Goal: Information Seeking & Learning: Learn about a topic

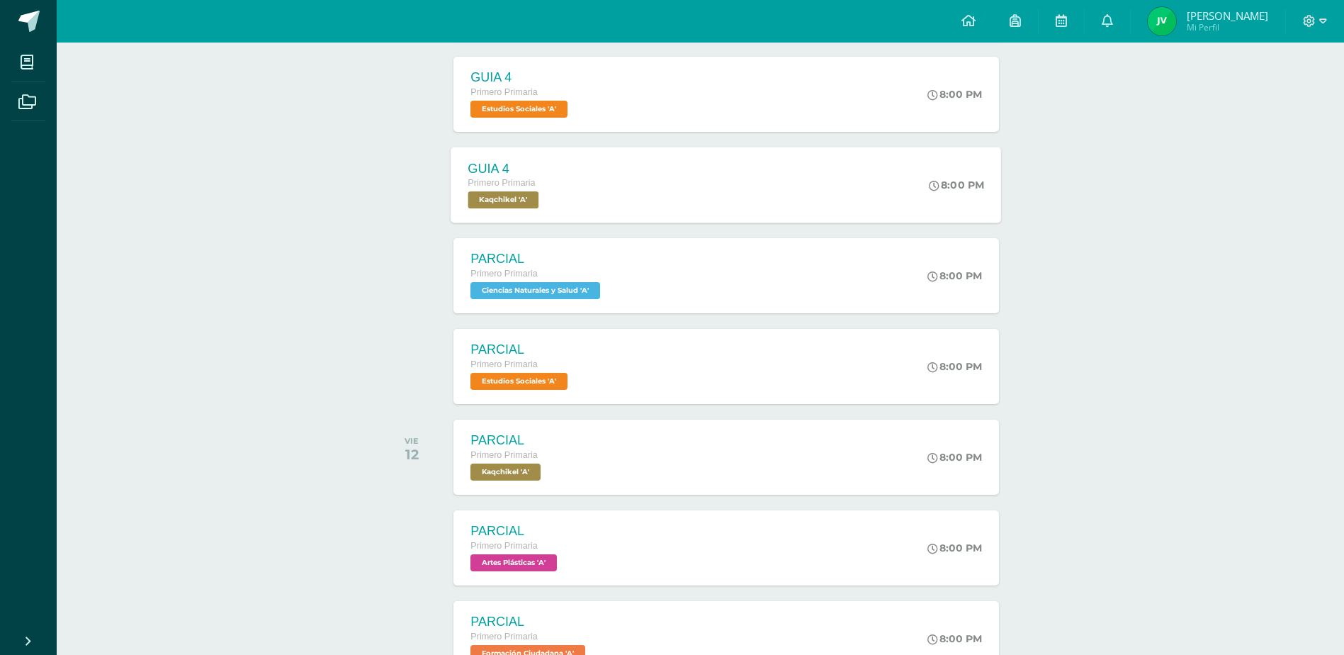
scroll to position [334, 0]
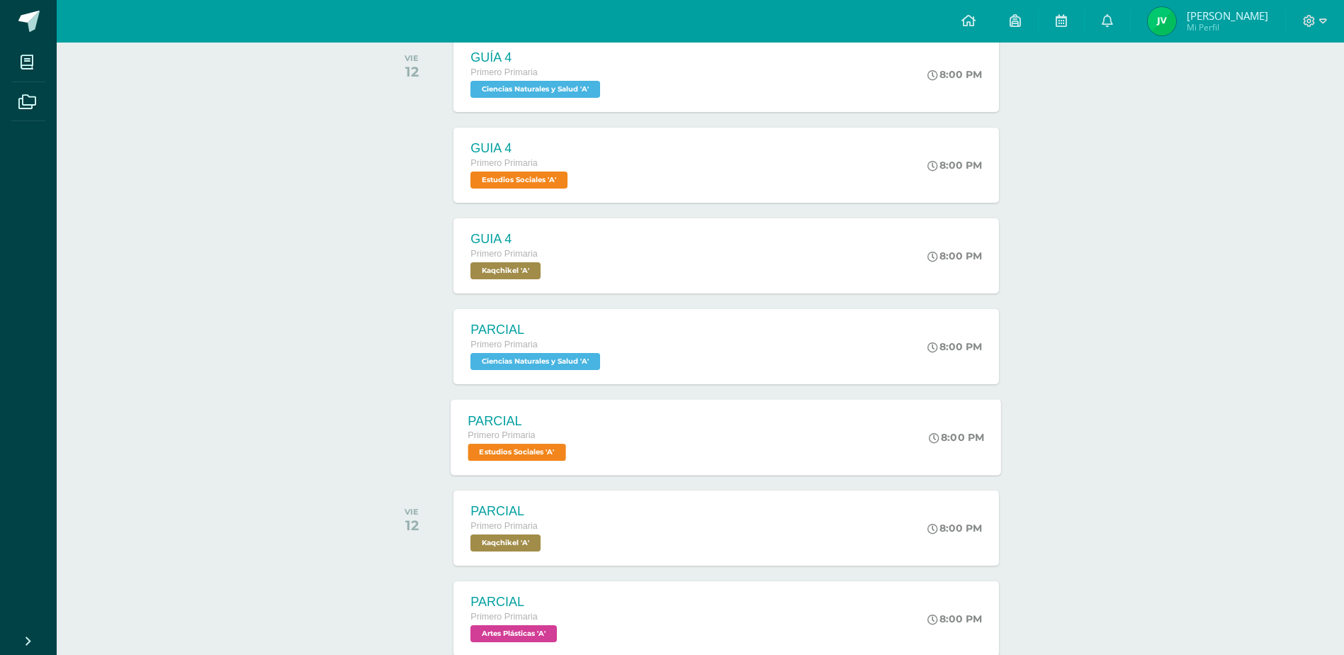
click at [663, 431] on div "PARCIAL Primero Primaria Estudios Sociales 'A' 8:00 PM PARCIAL Estudios Sociale…" at bounding box center [726, 437] width 551 height 76
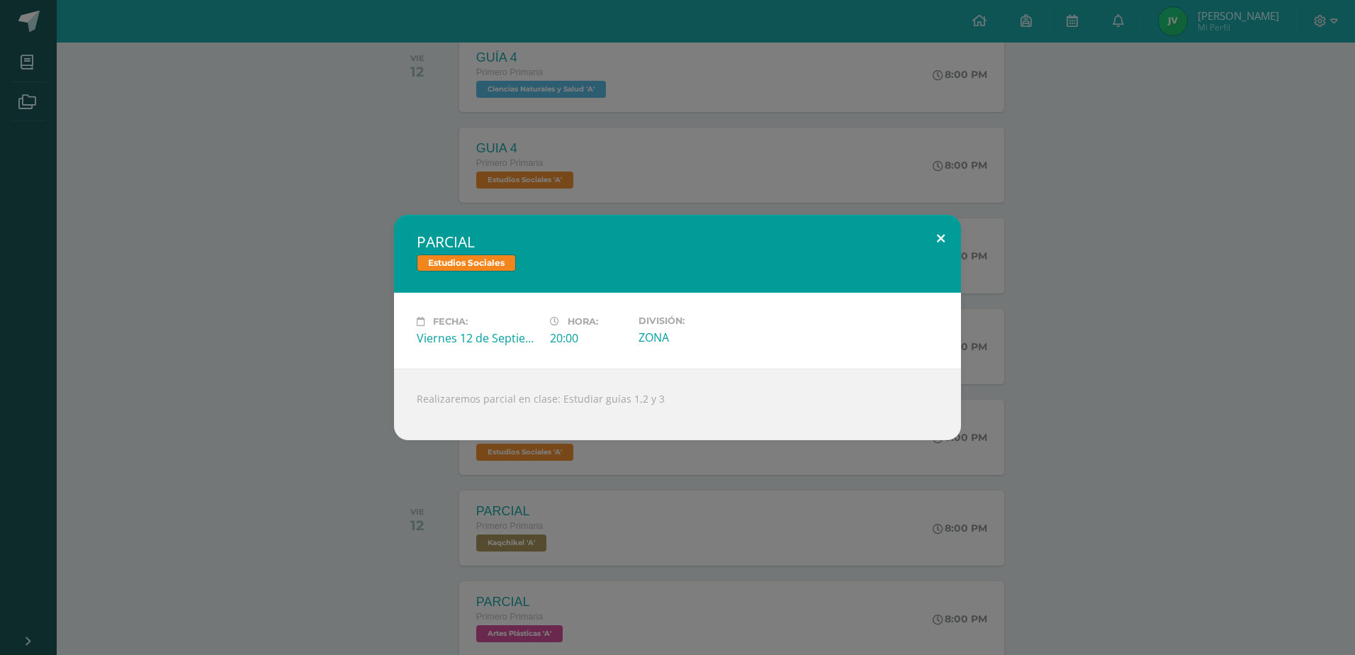
click at [935, 235] on button at bounding box center [940, 239] width 40 height 48
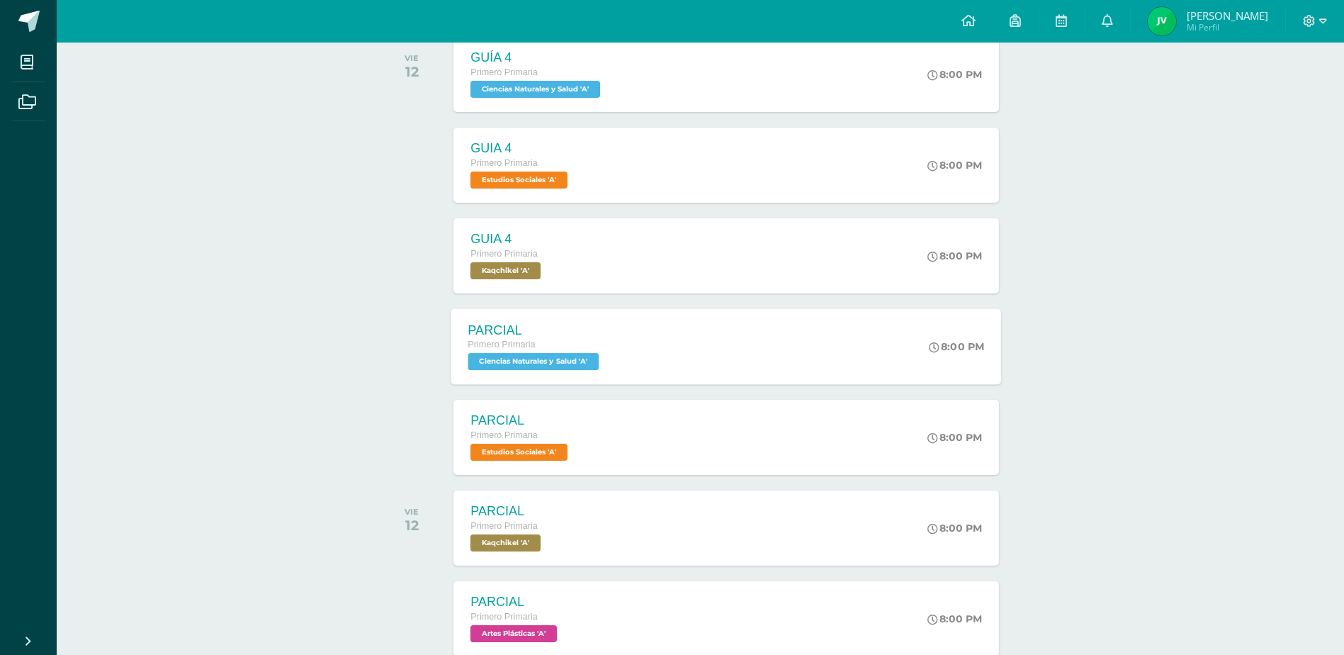
click at [663, 346] on div "PARCIAL Primero Primaria Ciencias Naturales y Salud 'A' 8:00 PM PARCIAL Ciencia…" at bounding box center [726, 346] width 551 height 76
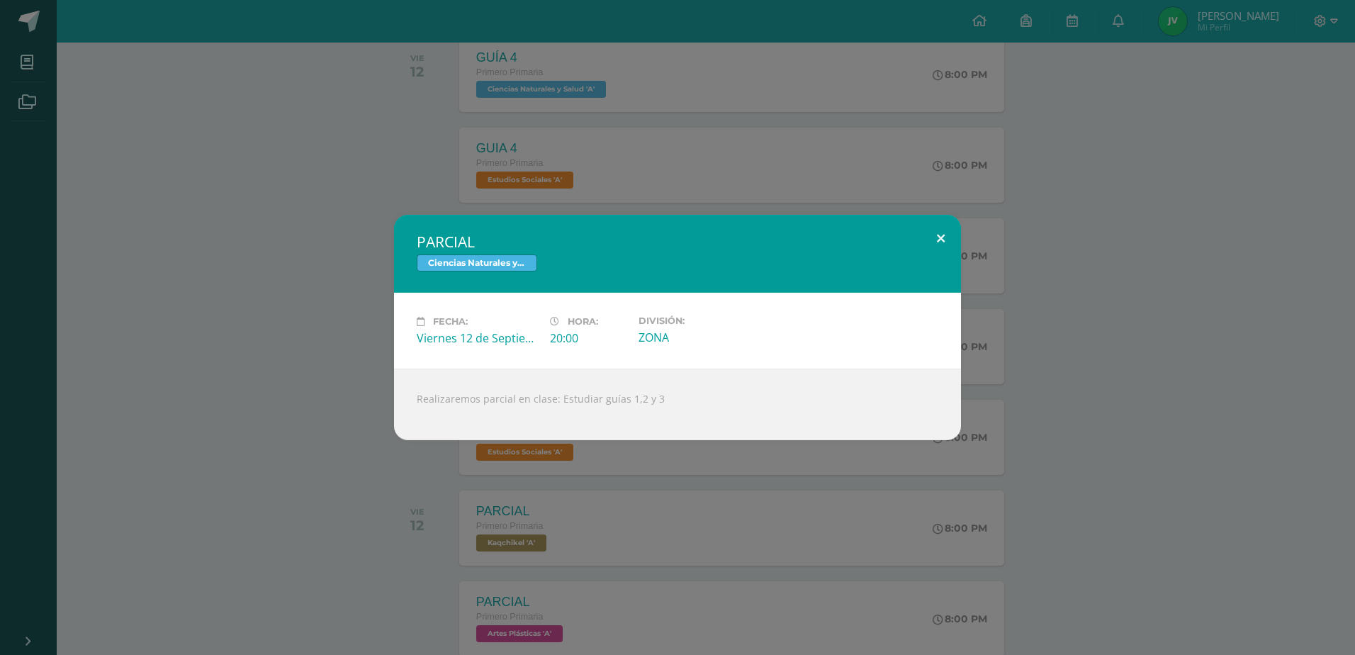
click at [942, 232] on button at bounding box center [940, 239] width 40 height 48
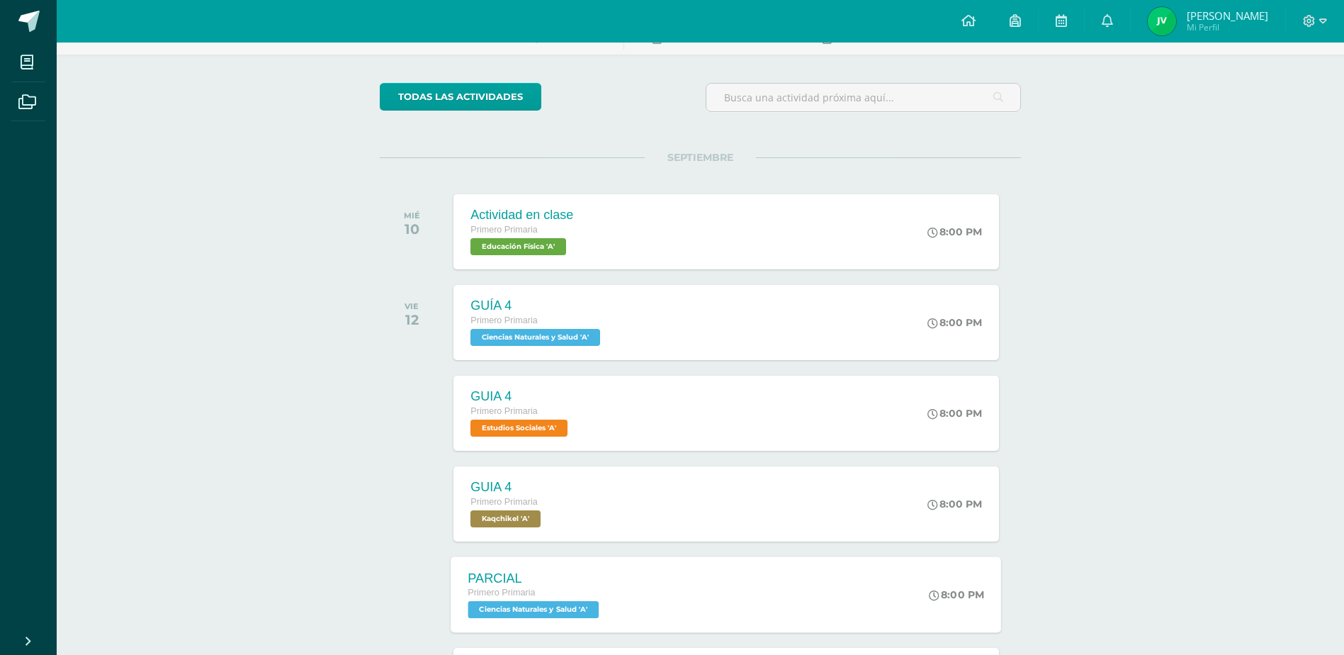
scroll to position [50, 0]
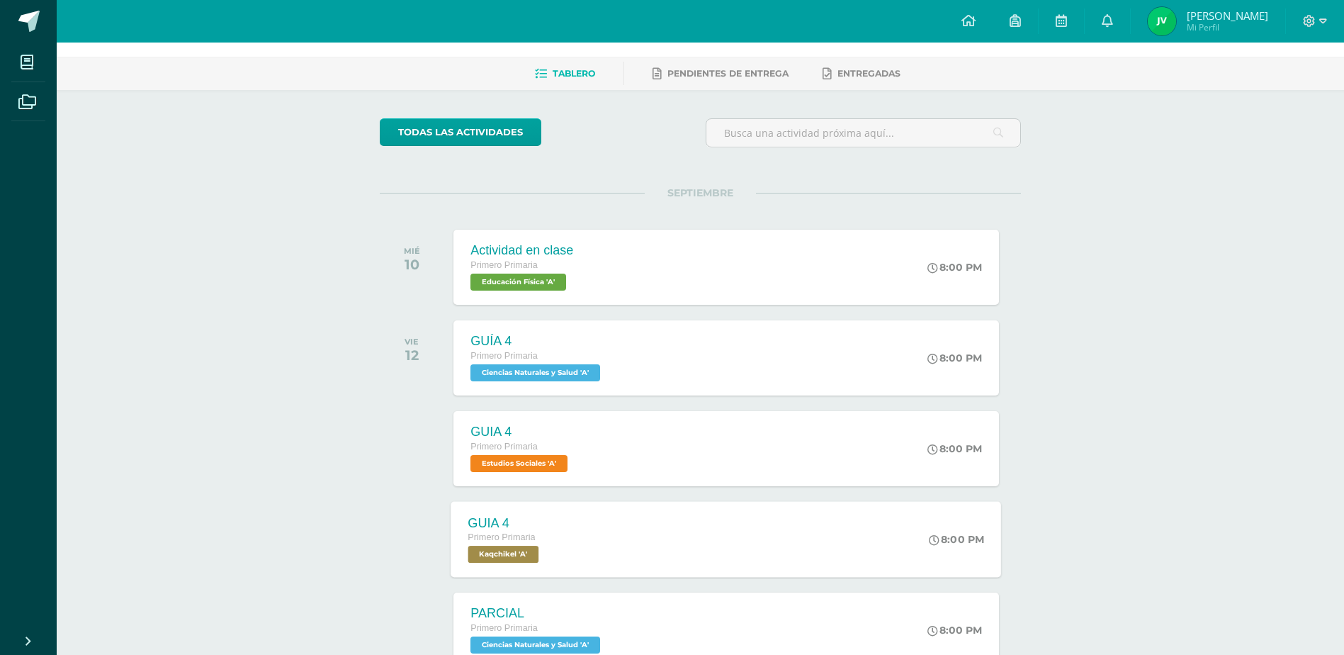
click at [647, 550] on div "GUIA 4 Primero Primaria Kaqchikel 'A' 8:00 PM GUIA 4 Kaqchikel Cargando conteni…" at bounding box center [726, 539] width 551 height 76
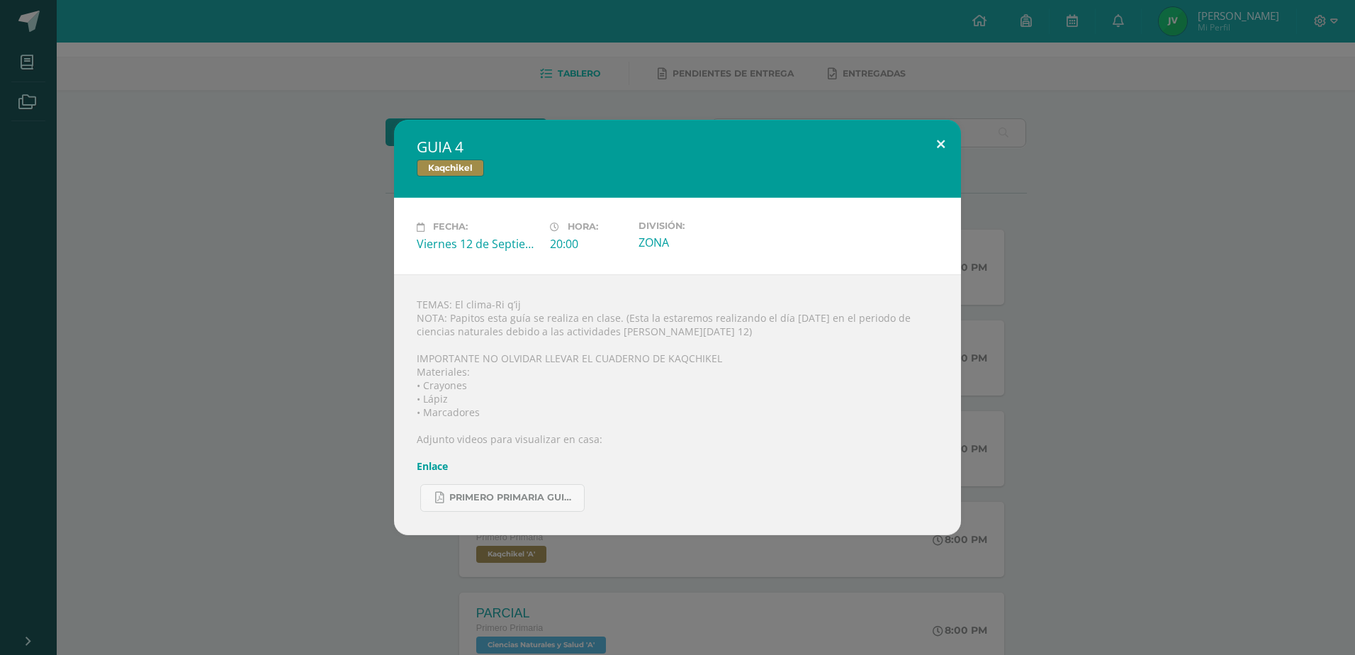
click at [940, 143] on button at bounding box center [940, 144] width 40 height 48
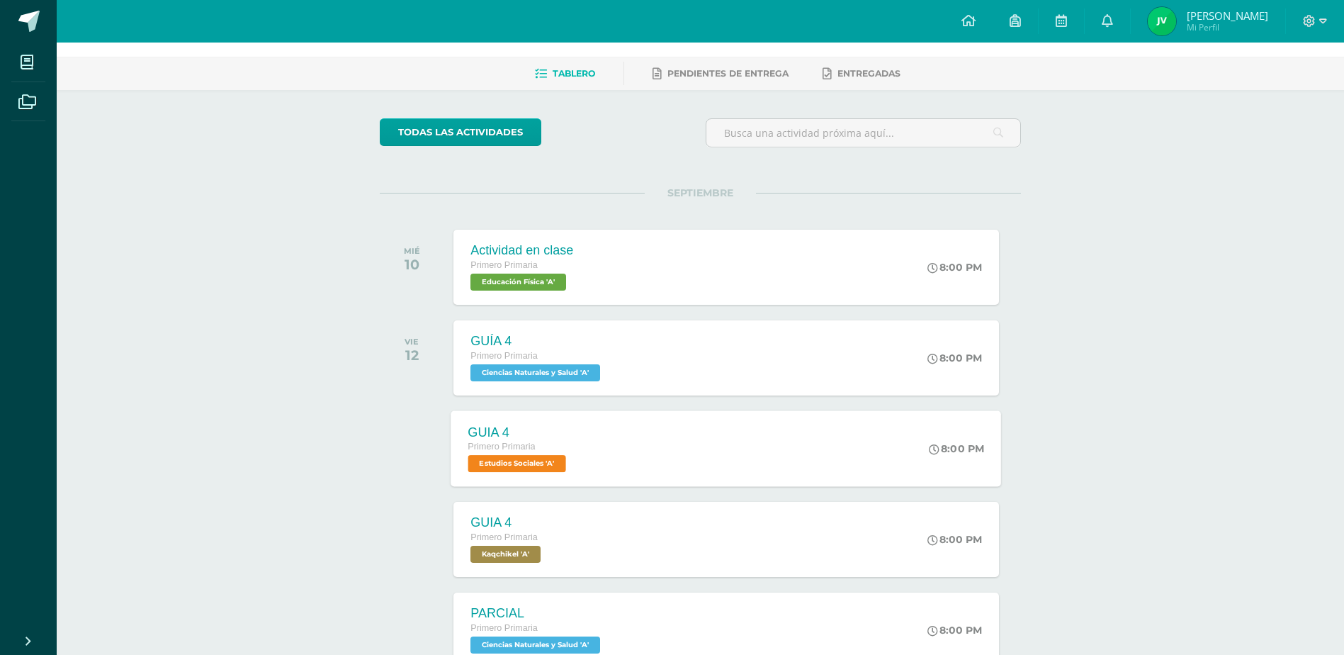
click at [622, 450] on div "GUIA 4 Primero Primaria Estudios Sociales 'A' 8:00 PM GUIA 4 Estudios Sociales …" at bounding box center [726, 448] width 551 height 76
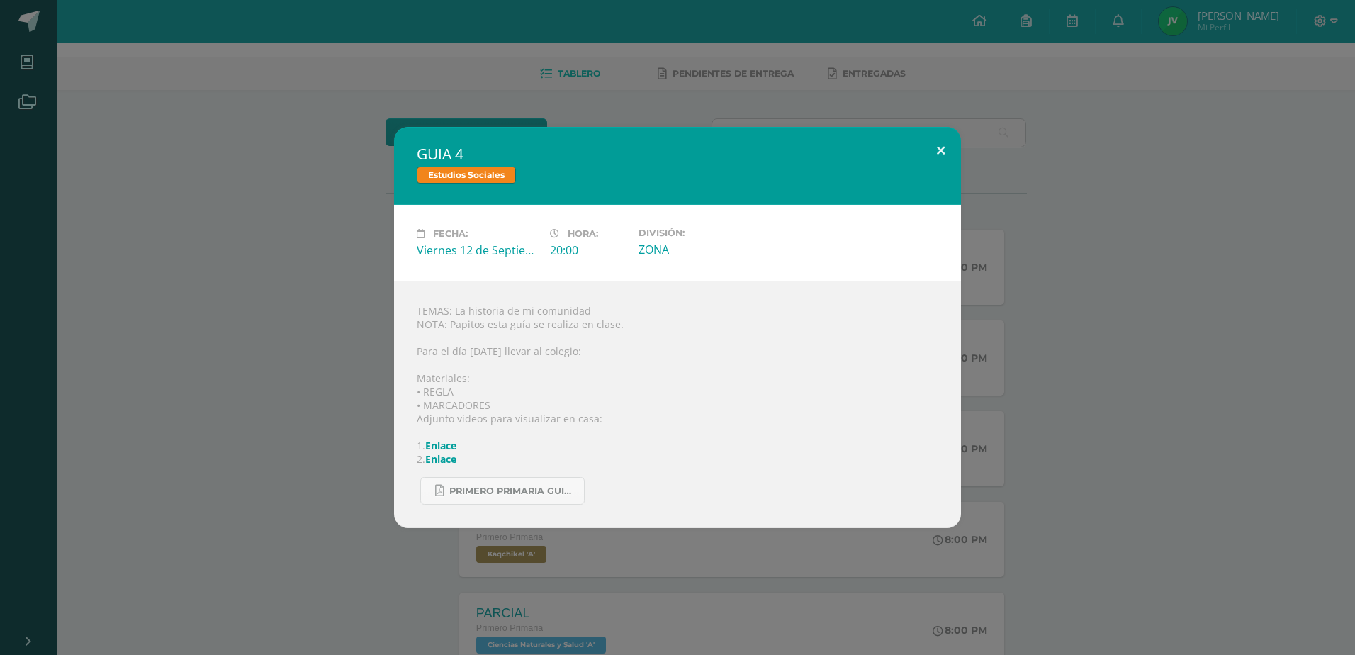
click at [944, 152] on button at bounding box center [940, 151] width 40 height 48
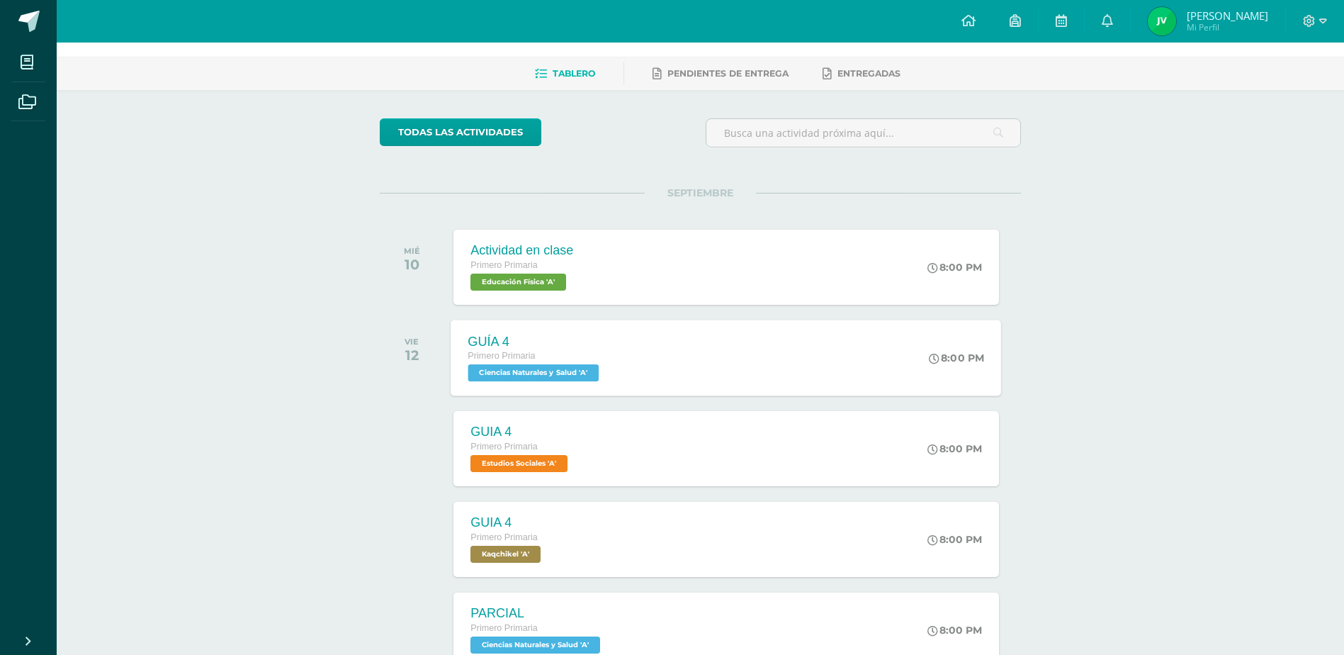
click at [670, 361] on div "GUÍA 4 Primero Primaria Ciencias Naturales y Salud 'A' 8:00 PM GUÍA 4 Ciencias …" at bounding box center [726, 358] width 551 height 76
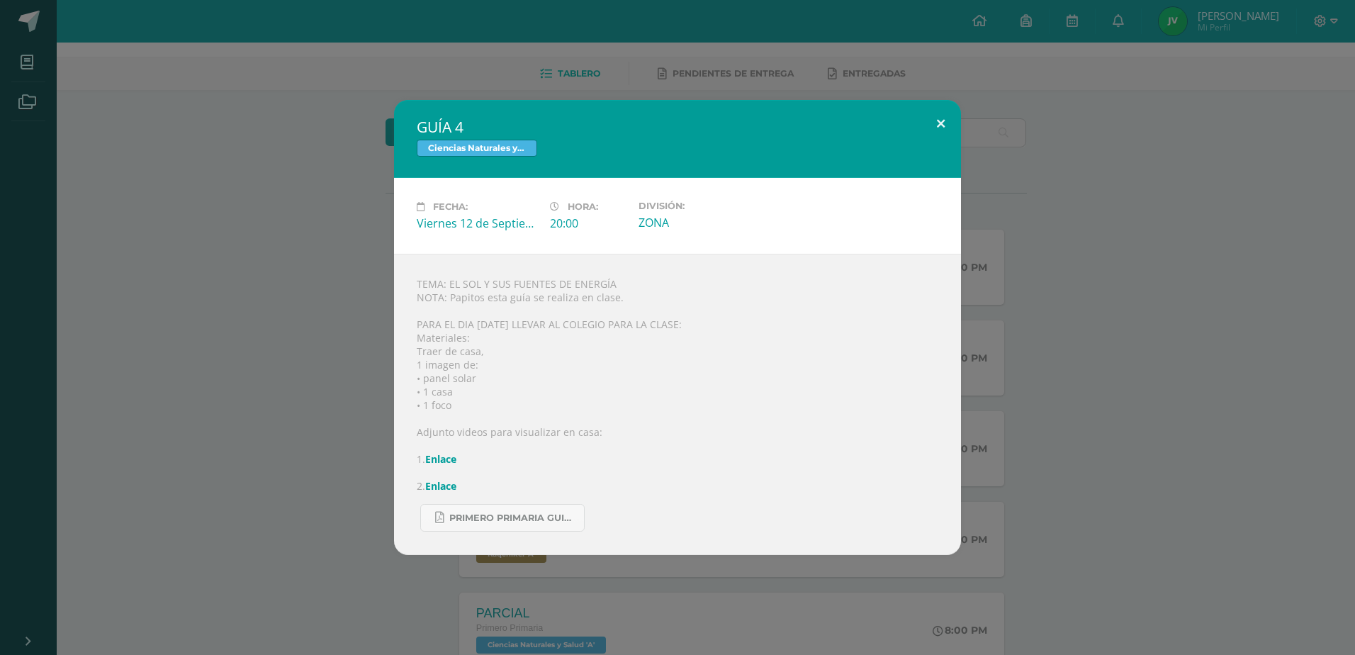
click at [938, 126] on button at bounding box center [940, 124] width 40 height 48
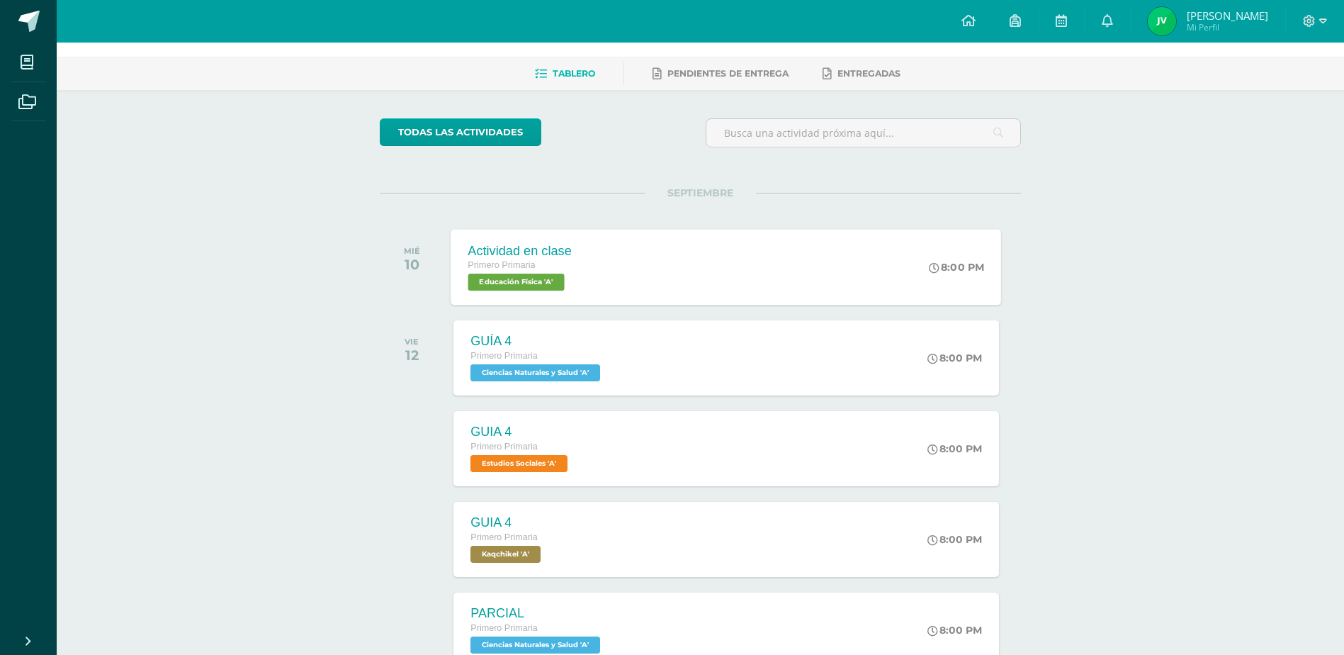
click at [769, 276] on div "Actividad en clase Primero Primaria Educación Física 'A' 8:00 PM Actividad en c…" at bounding box center [726, 267] width 551 height 76
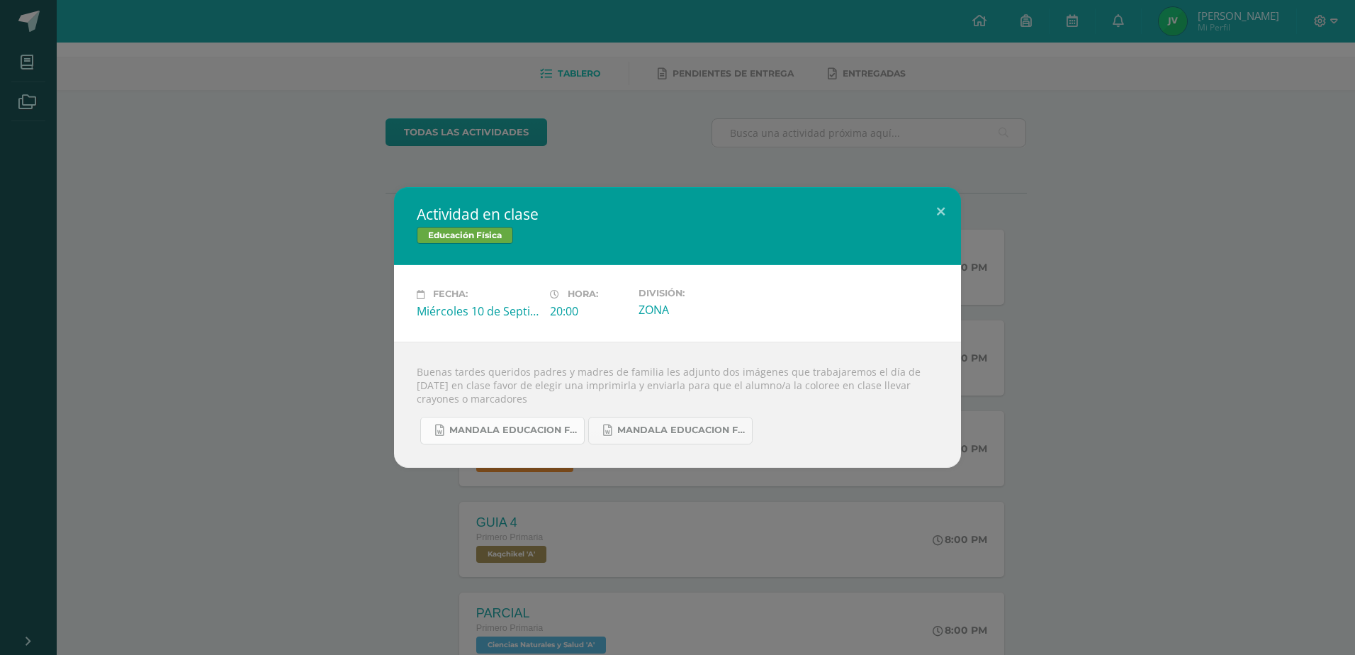
click at [503, 434] on span "Mandala educacion fisica 2.docx" at bounding box center [513, 429] width 128 height 11
click at [657, 429] on span "Mandala educacion fisica 1.docx" at bounding box center [681, 429] width 128 height 11
click at [940, 208] on button at bounding box center [940, 211] width 40 height 48
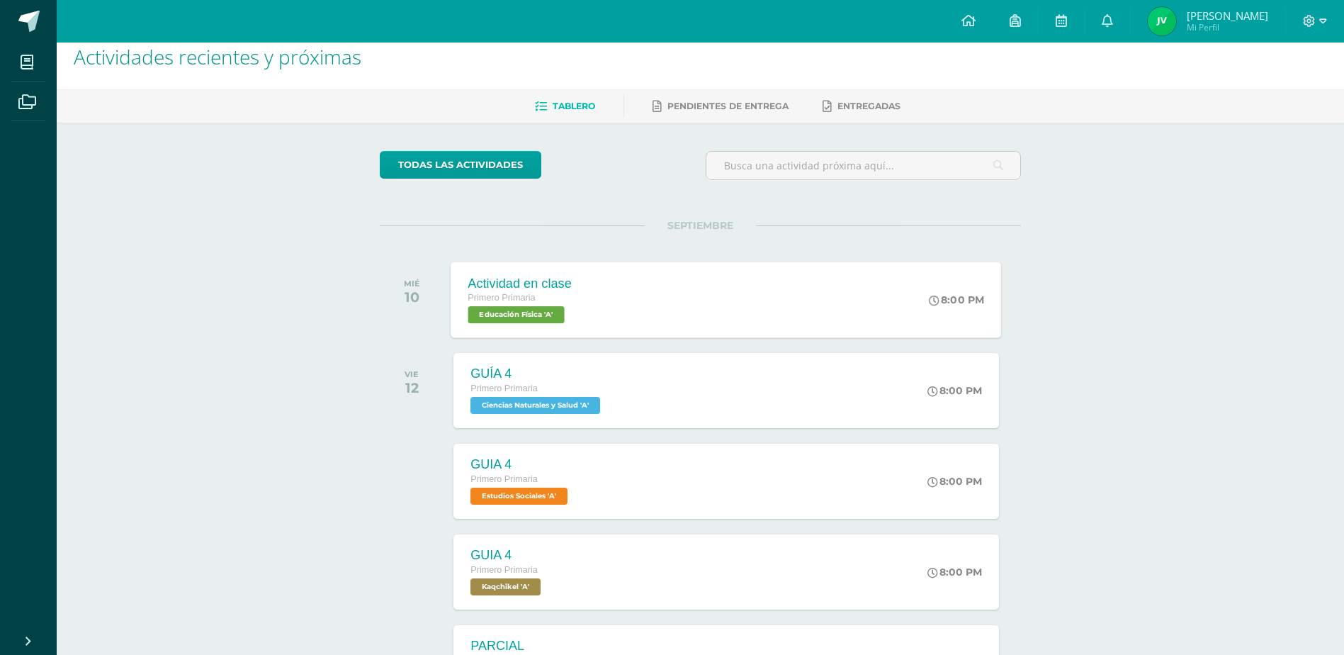
scroll to position [0, 0]
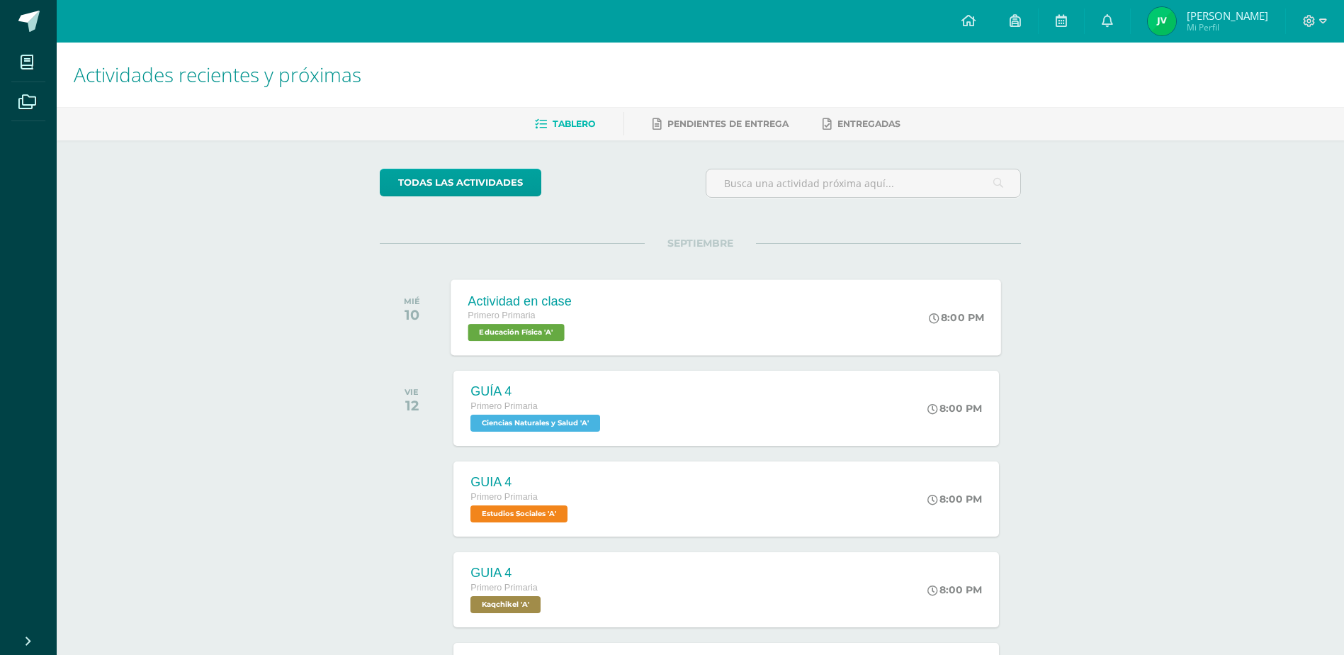
click at [618, 320] on div "Actividad en clase Primero Primaria Educación Física 'A' 8:00 PM Actividad en c…" at bounding box center [726, 317] width 551 height 76
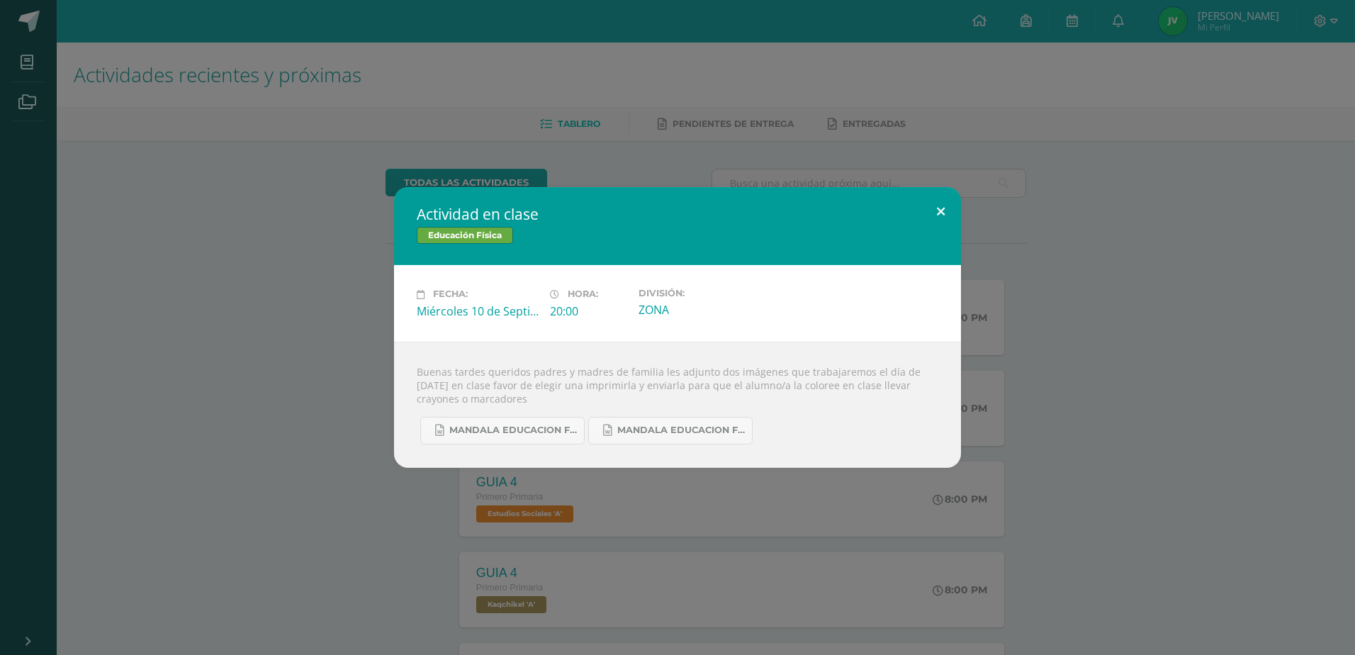
click at [942, 212] on button at bounding box center [940, 211] width 40 height 48
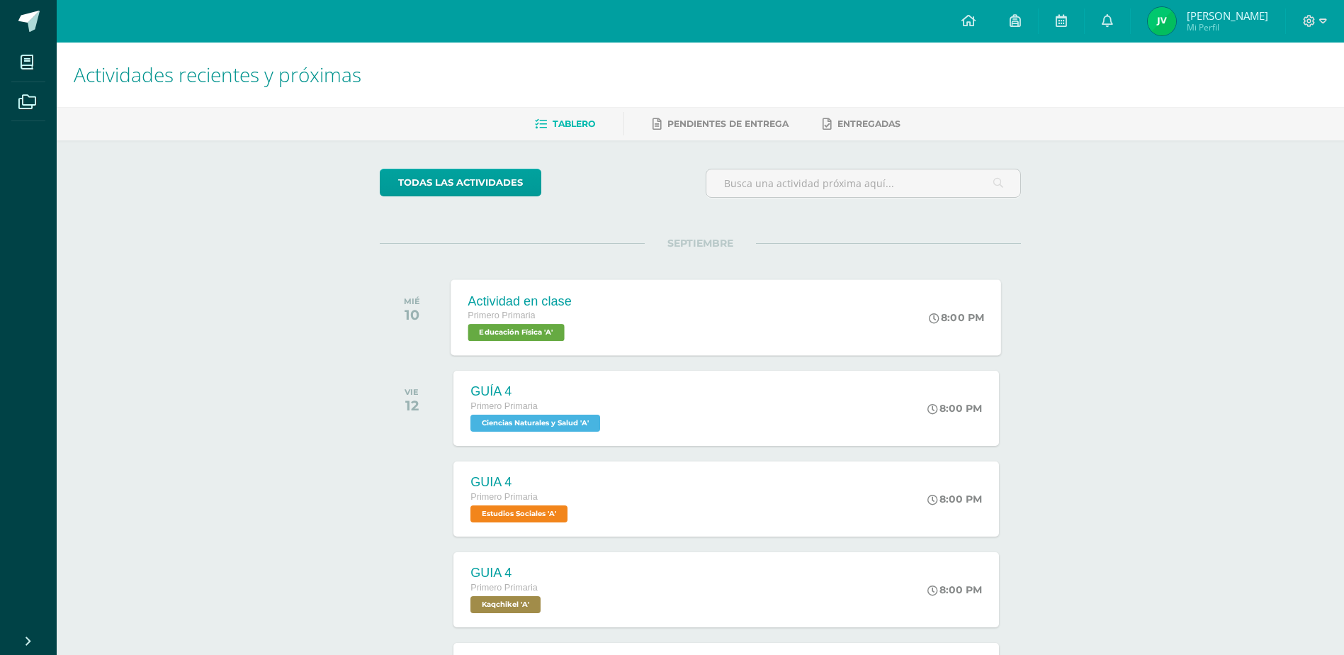
click at [780, 313] on div "Actividad en clase Primero Primaria Educación Física 'A' 8:00 PM Actividad en c…" at bounding box center [726, 317] width 551 height 76
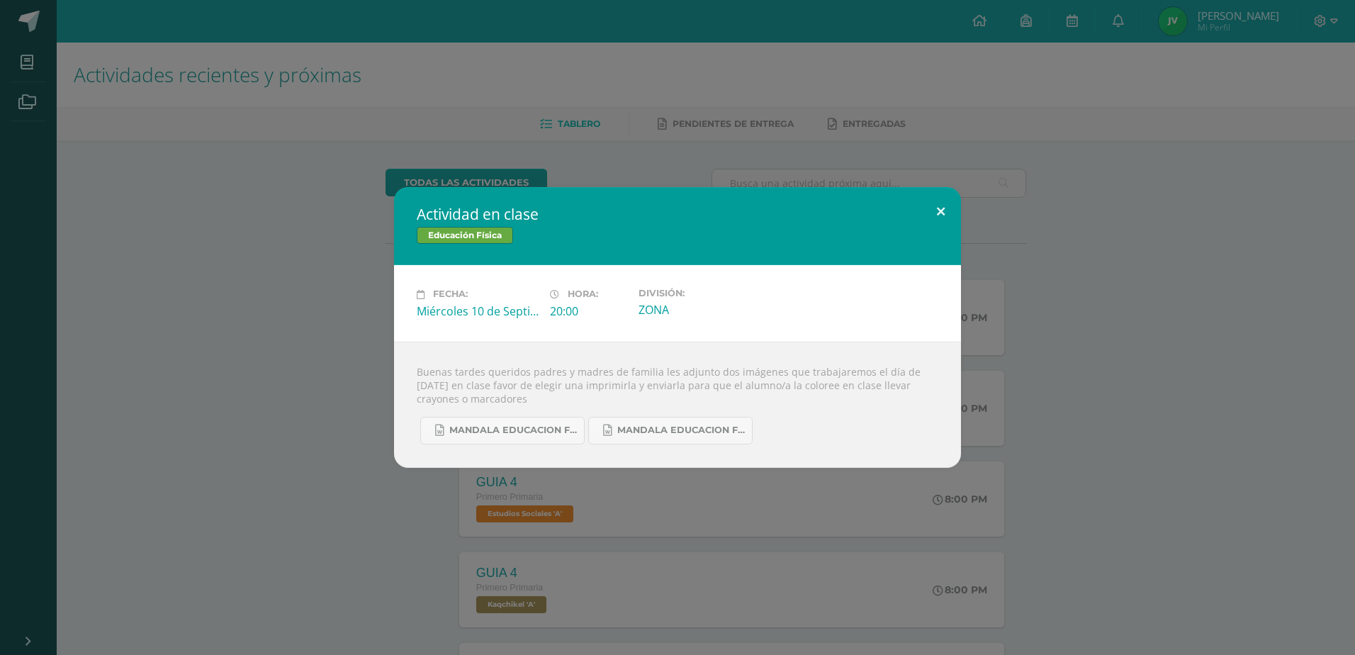
click at [940, 212] on button at bounding box center [940, 211] width 40 height 48
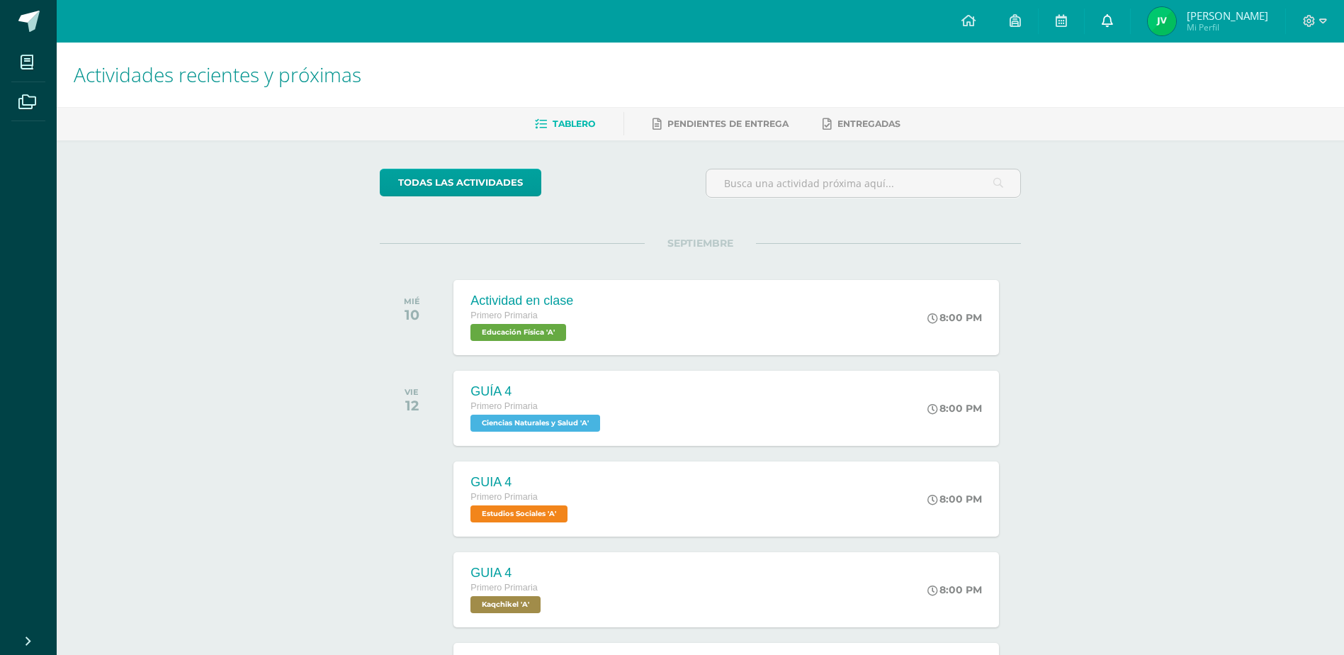
click at [1113, 20] on icon at bounding box center [1107, 20] width 11 height 13
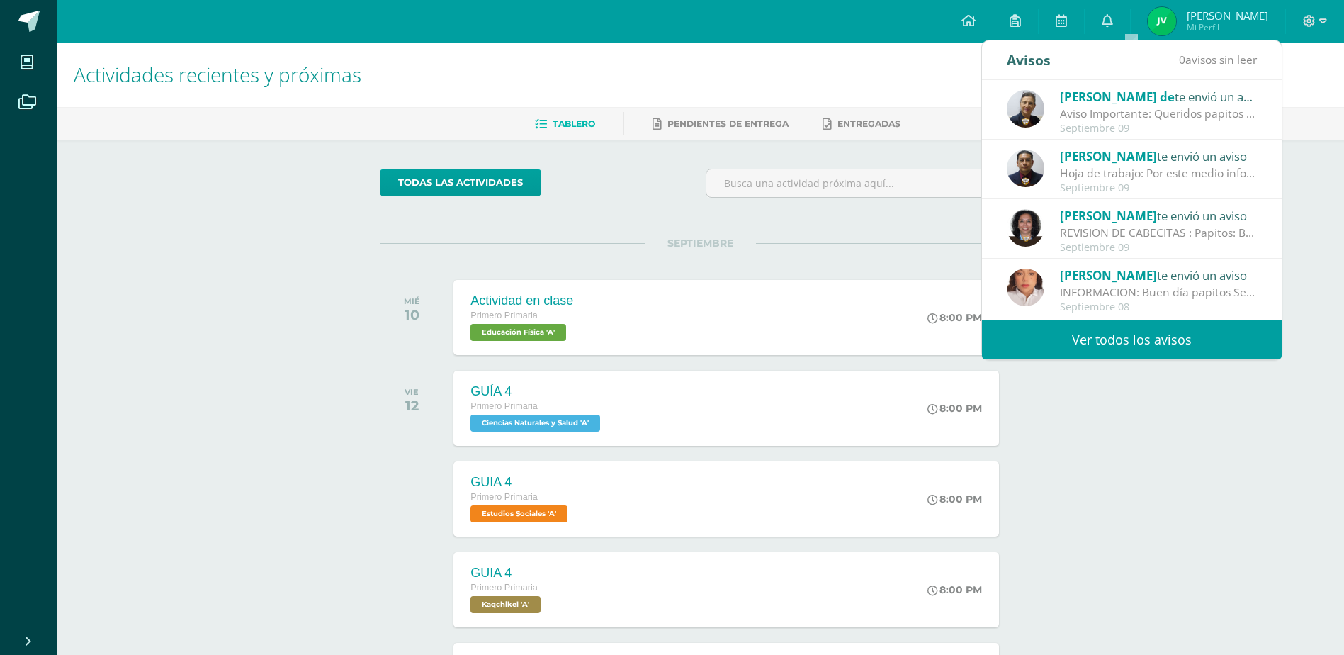
click at [1077, 334] on link "Ver todos los avisos" at bounding box center [1132, 339] width 300 height 39
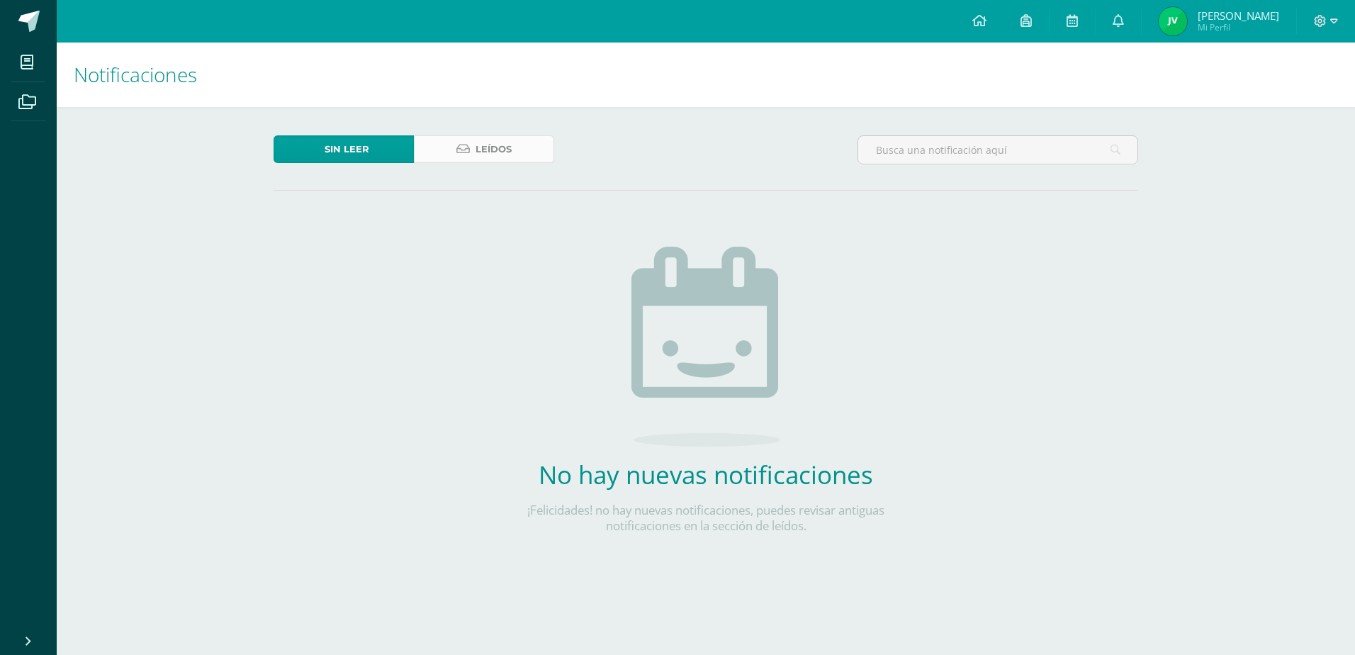
click at [503, 148] on span "Leídos" at bounding box center [493, 149] width 36 height 26
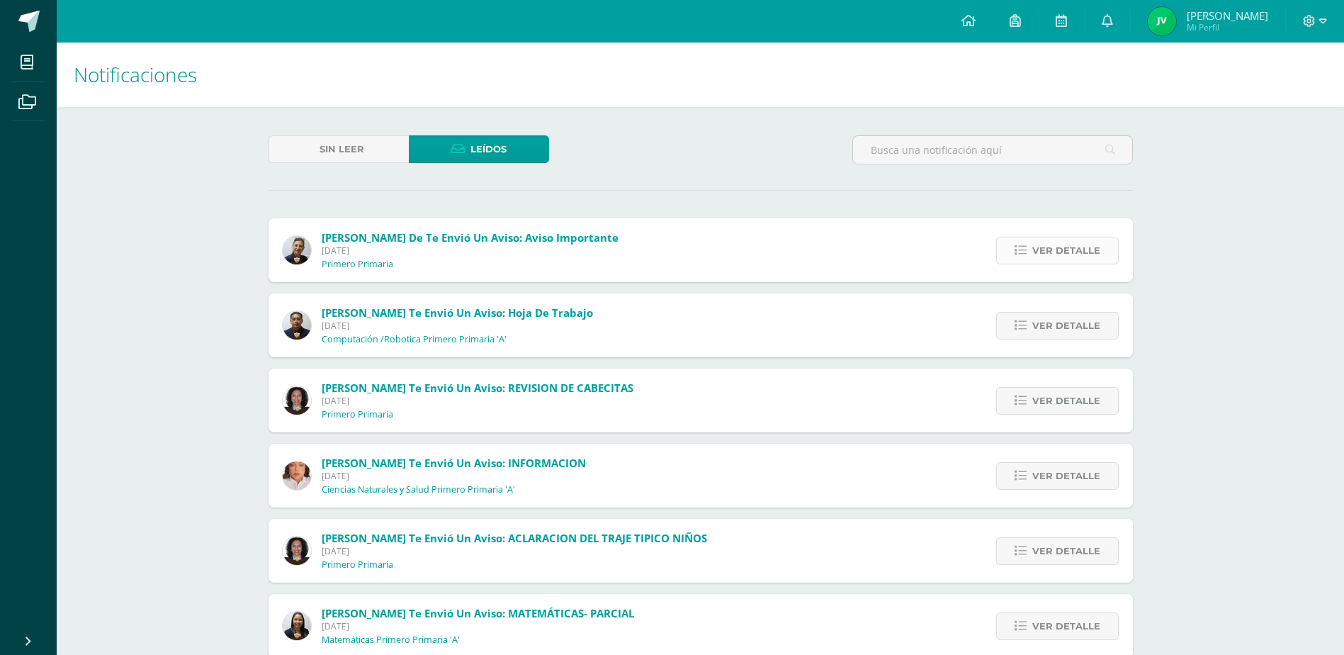
click at [1085, 250] on span "Ver detalle" at bounding box center [1066, 250] width 68 height 26
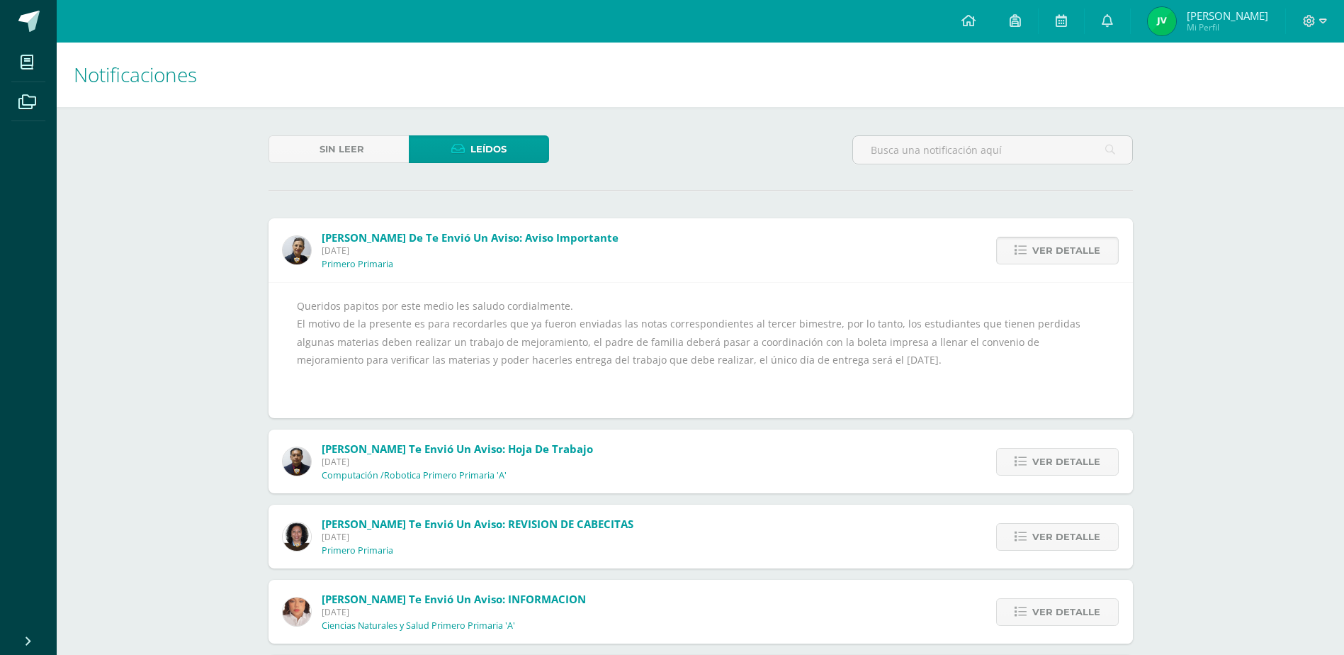
click at [1053, 243] on span "Ver detalle" at bounding box center [1066, 250] width 68 height 26
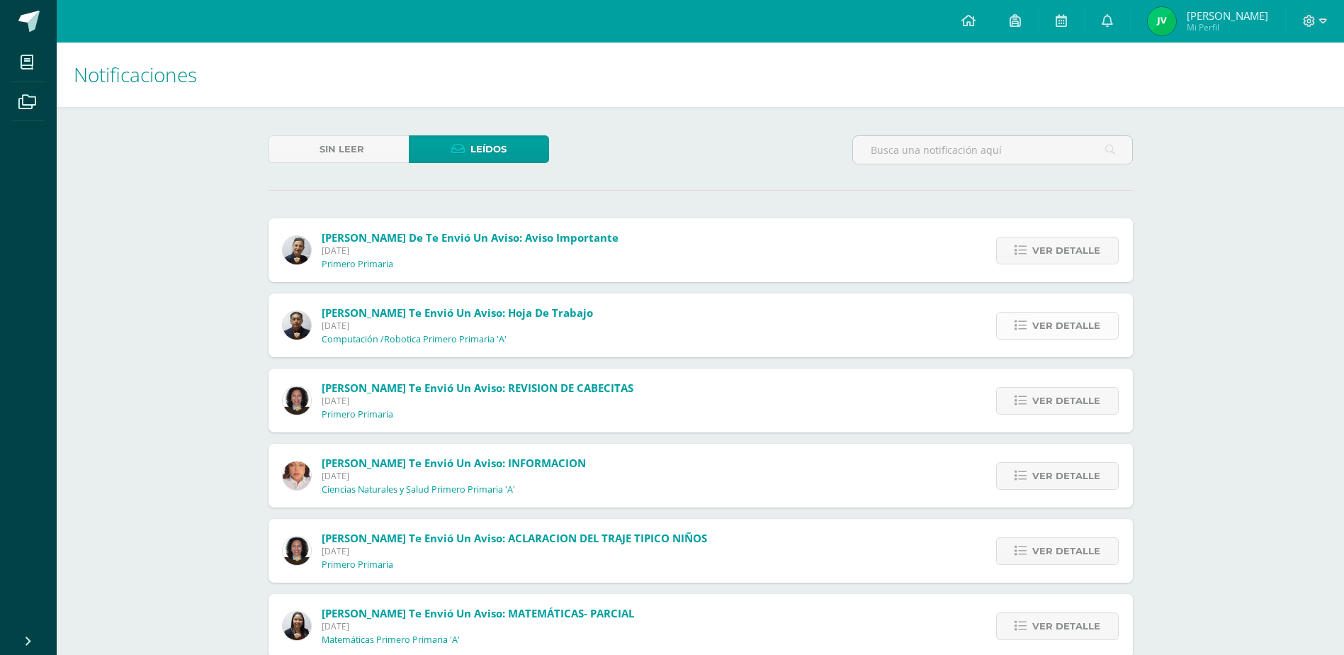
click at [1059, 329] on span "Ver detalle" at bounding box center [1066, 325] width 68 height 26
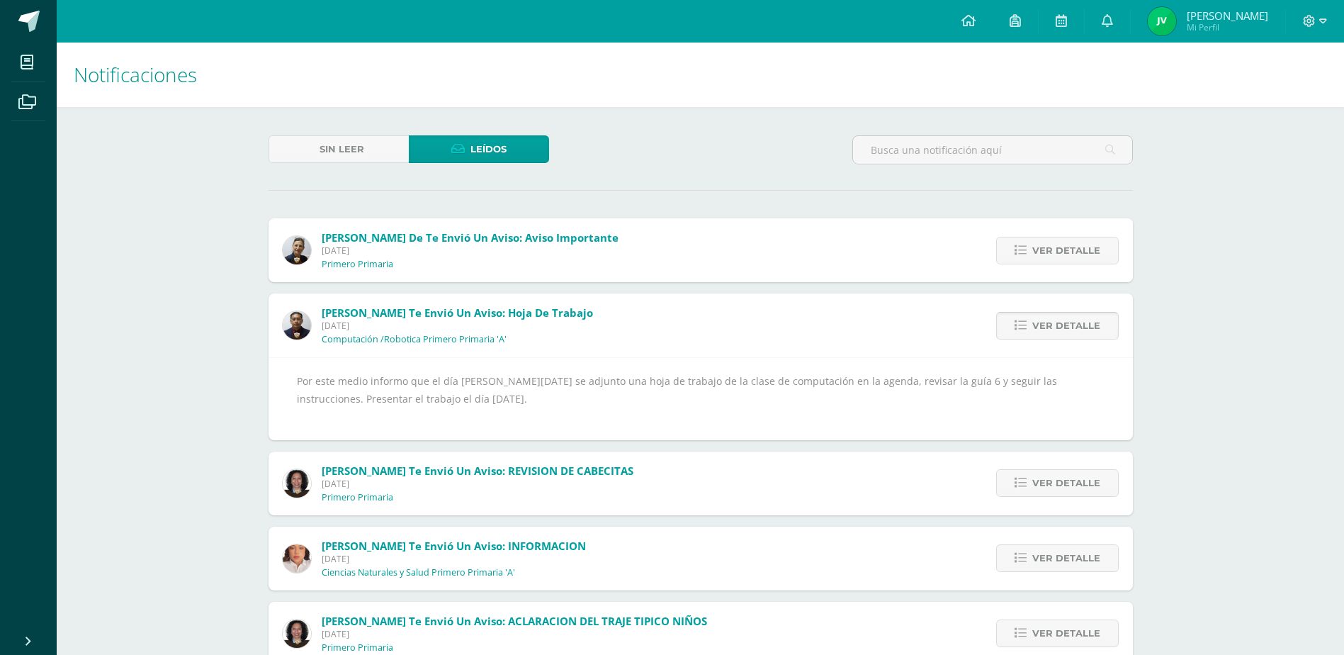
click at [1059, 329] on span "Ver detalle" at bounding box center [1066, 325] width 68 height 26
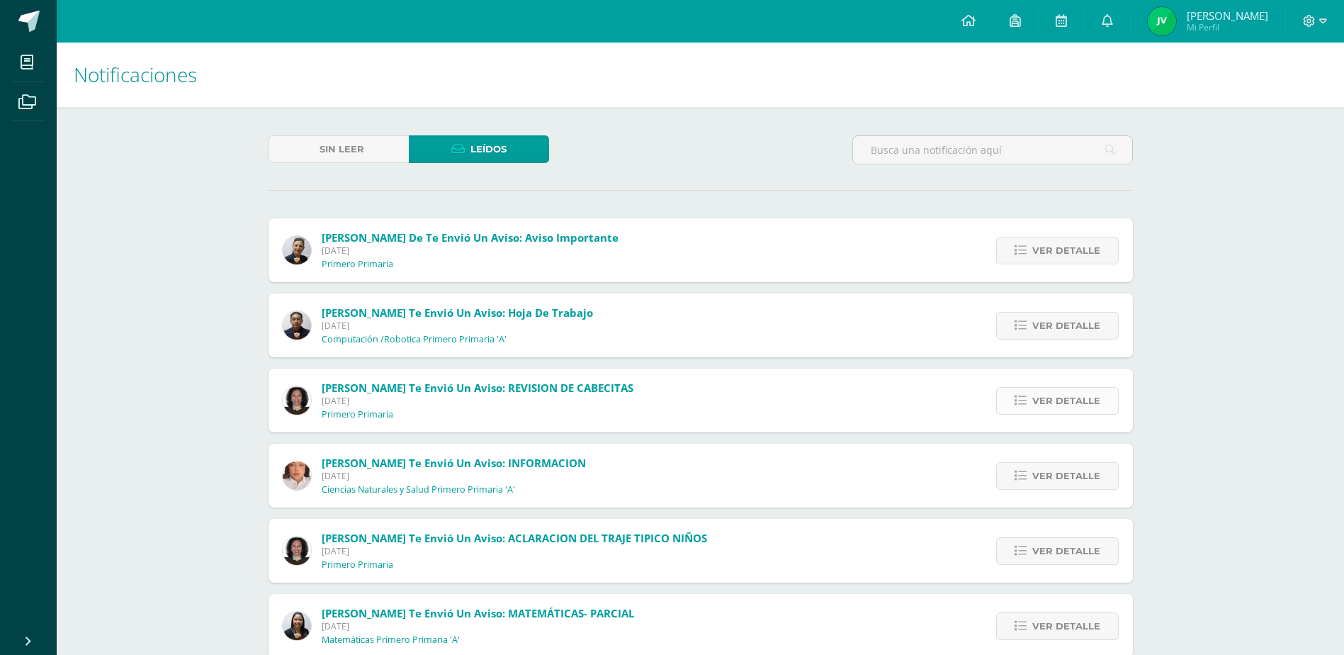
click at [1056, 400] on span "Ver detalle" at bounding box center [1066, 401] width 68 height 26
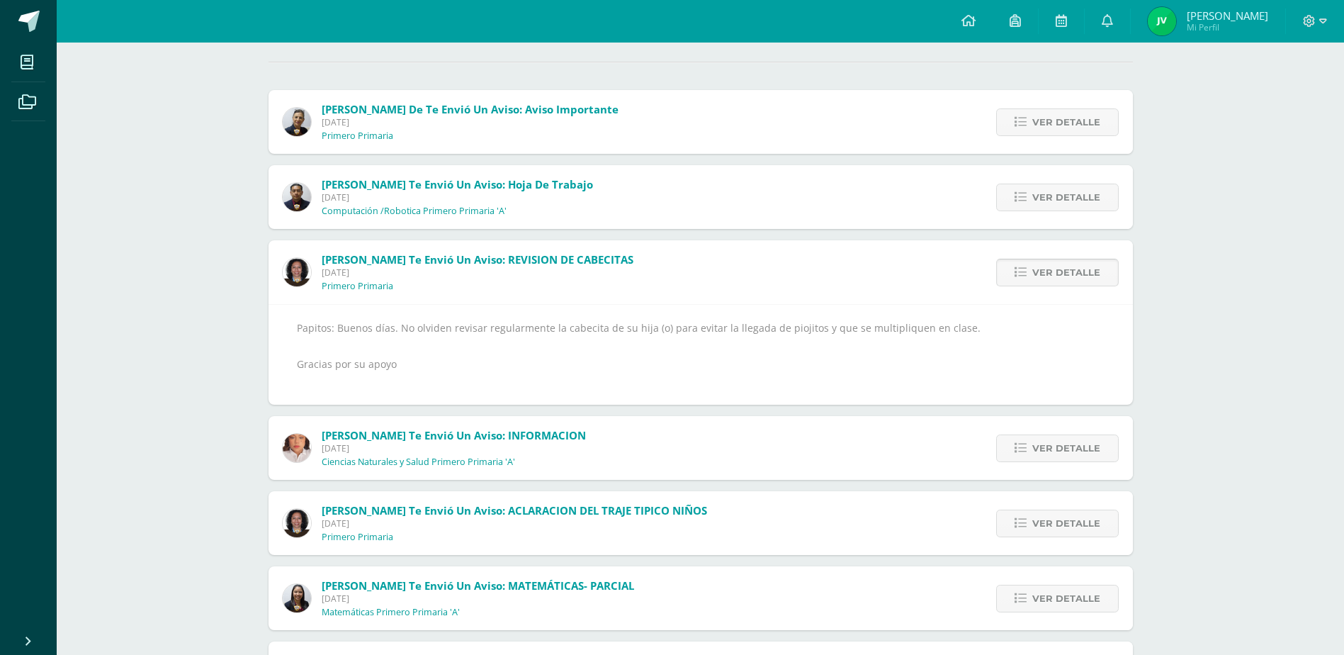
scroll to position [142, 0]
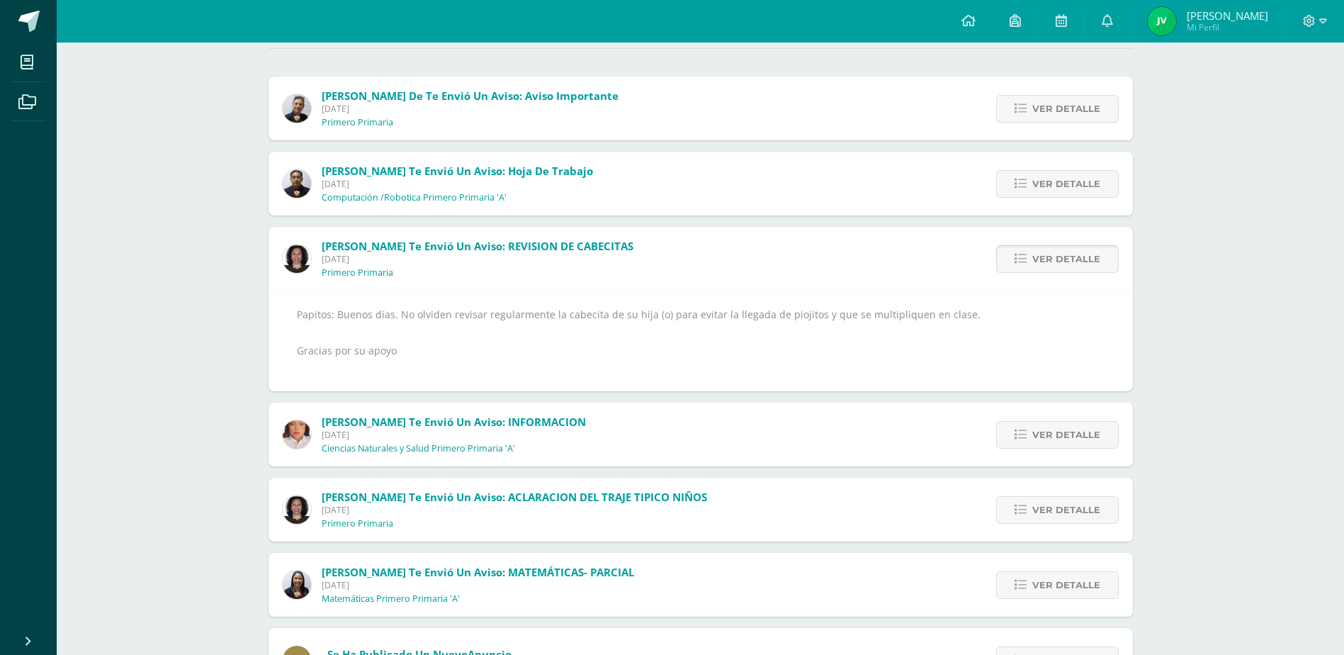
click at [1057, 257] on span "Ver detalle" at bounding box center [1066, 259] width 68 height 26
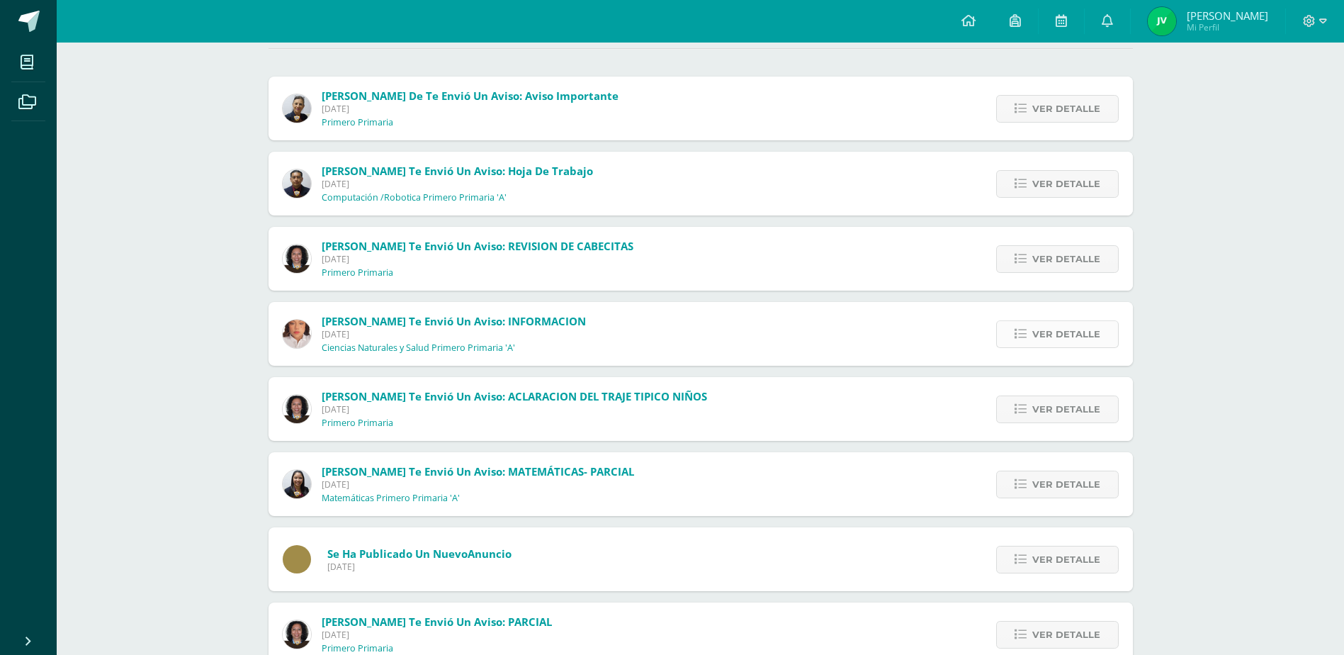
click at [1057, 331] on span "Ver detalle" at bounding box center [1066, 334] width 68 height 26
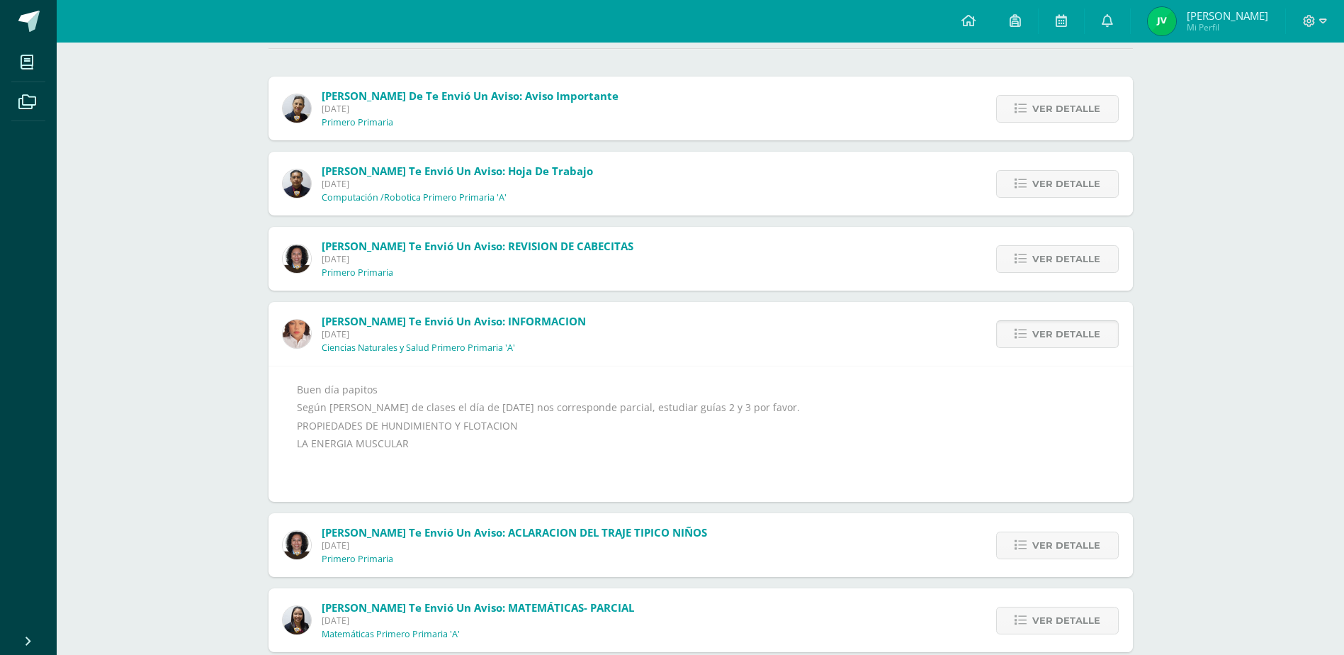
click at [1057, 331] on span "Ver detalle" at bounding box center [1066, 334] width 68 height 26
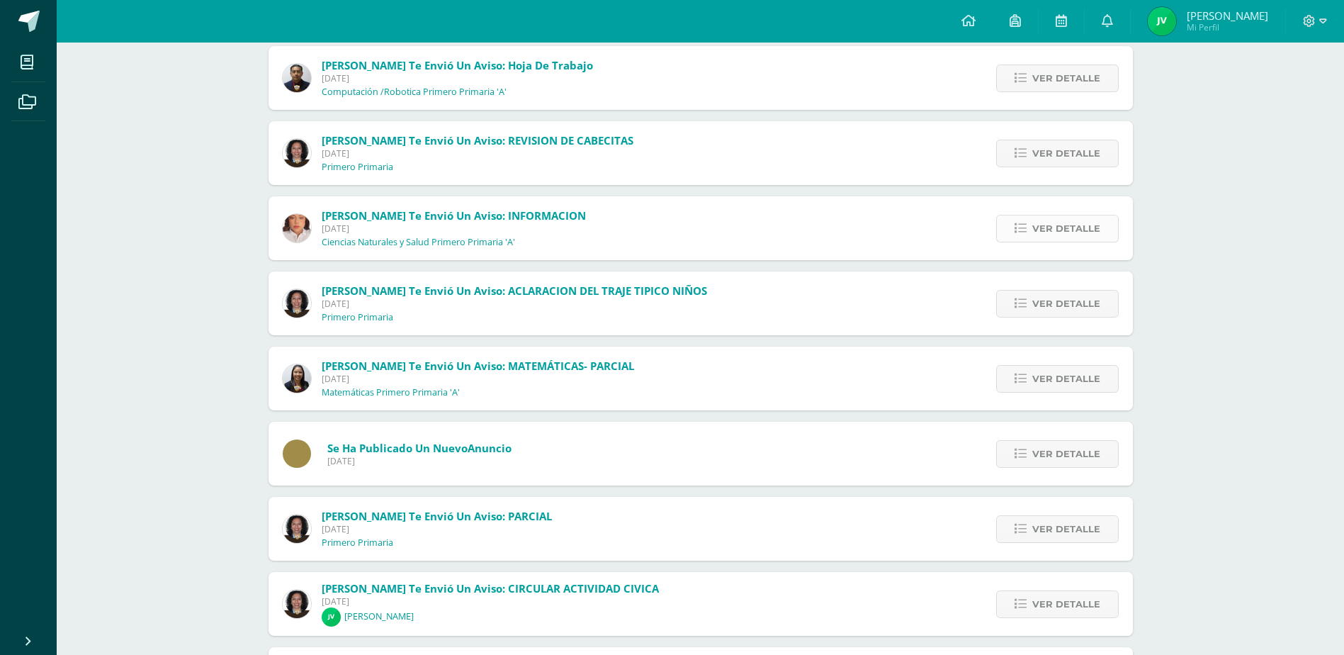
scroll to position [283, 0]
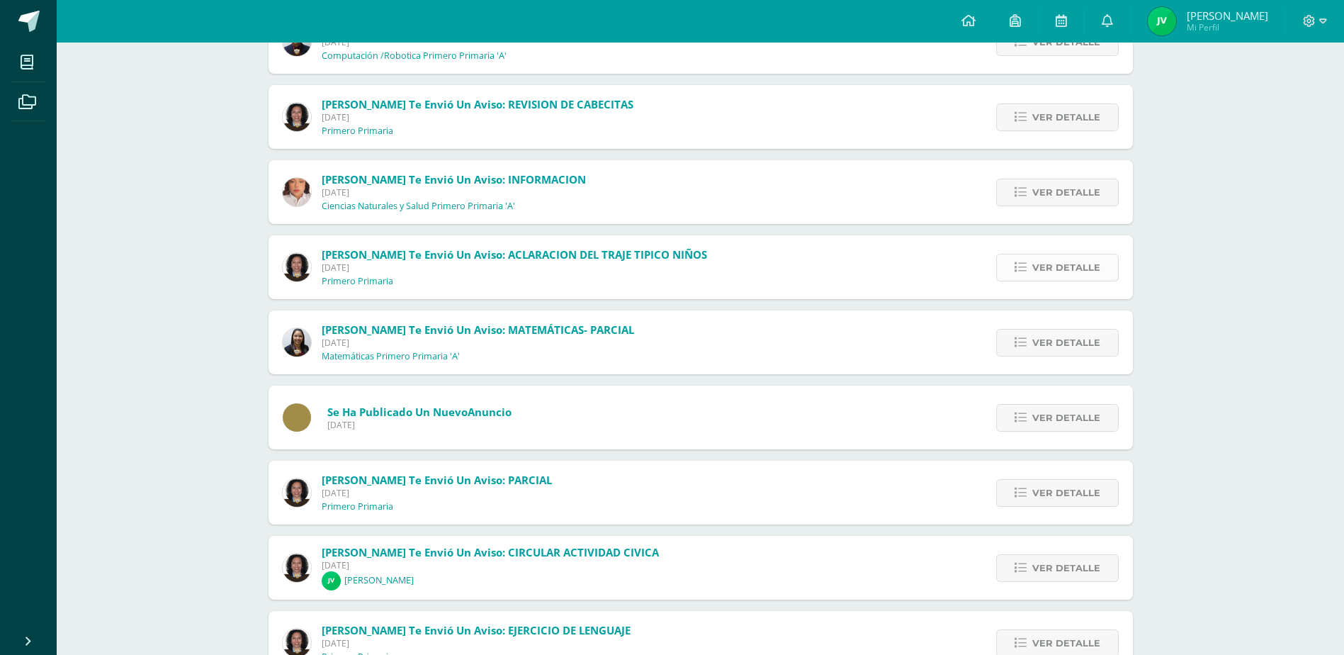
click at [1056, 264] on span "Ver detalle" at bounding box center [1066, 267] width 68 height 26
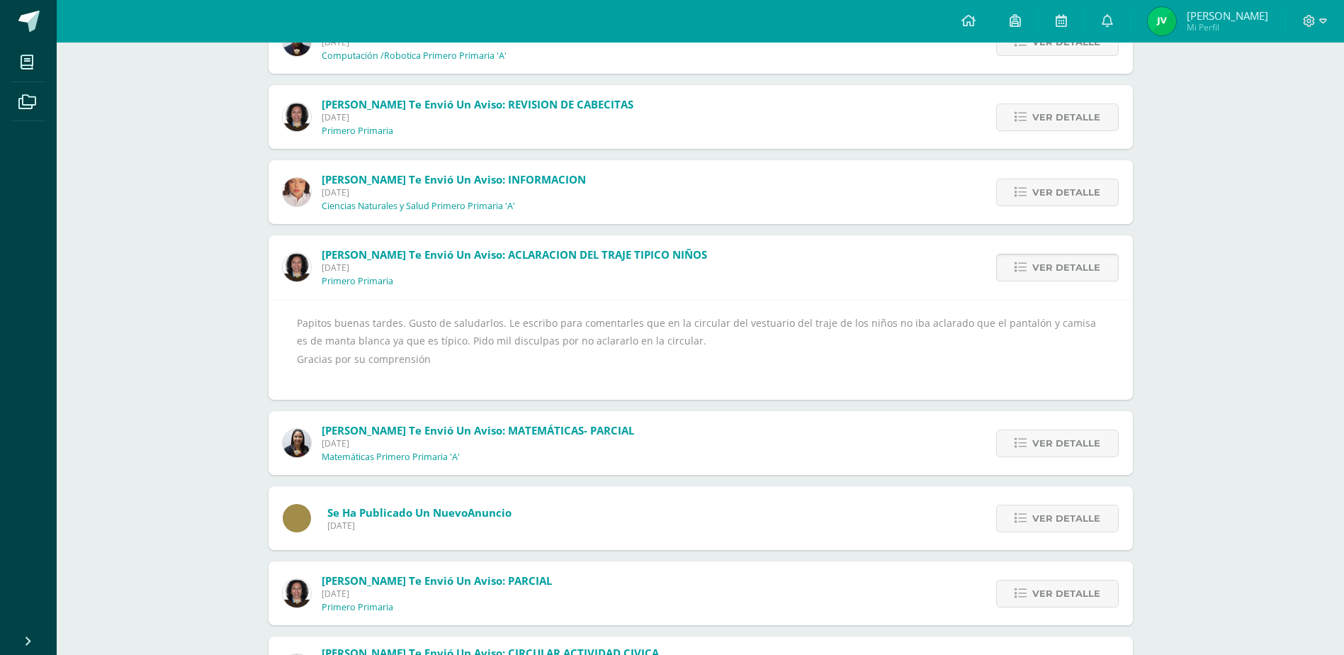
click at [1056, 264] on span "Ver detalle" at bounding box center [1066, 267] width 68 height 26
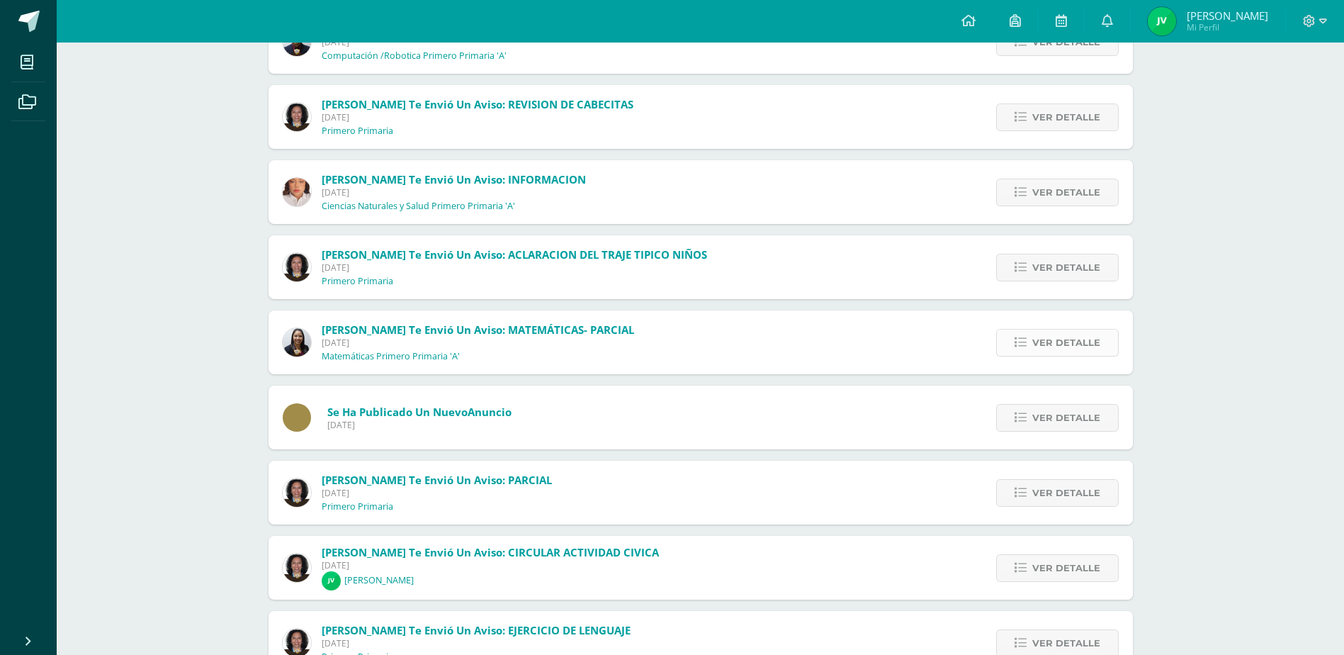
click at [1057, 344] on span "Ver detalle" at bounding box center [1066, 342] width 68 height 26
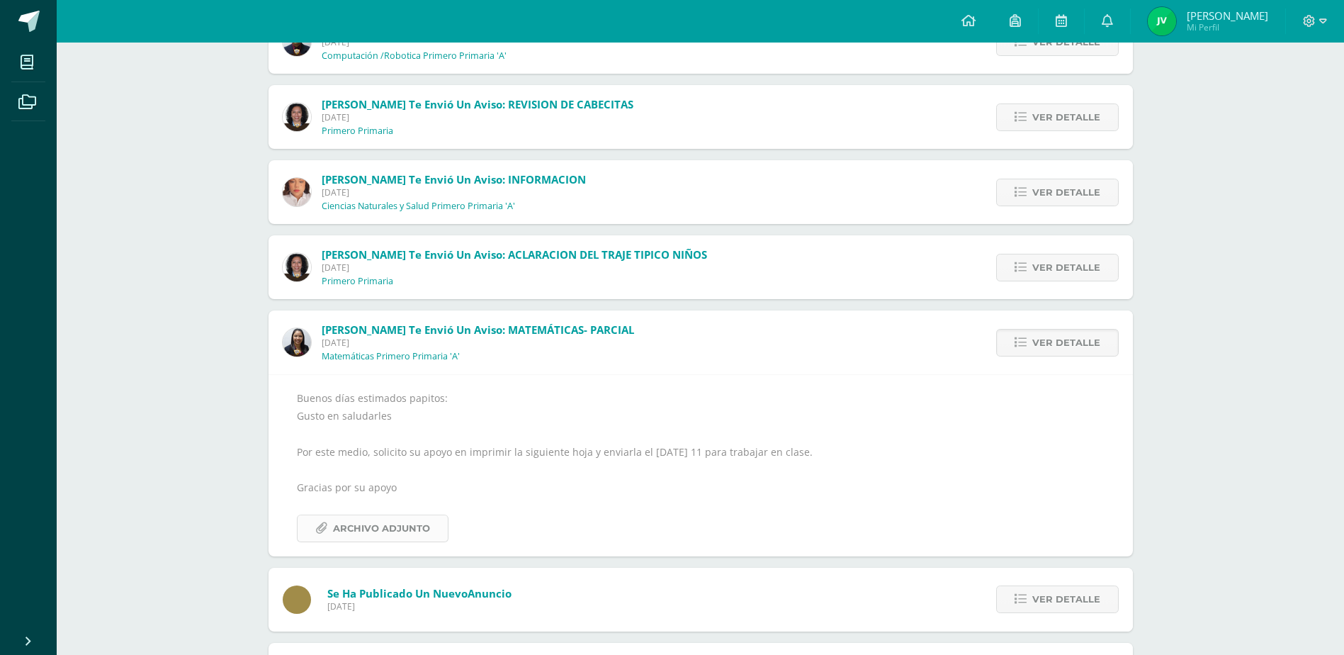
click at [382, 530] on span "Archivo Adjunto" at bounding box center [381, 528] width 97 height 26
click at [1081, 347] on span "Ver detalle" at bounding box center [1066, 342] width 68 height 26
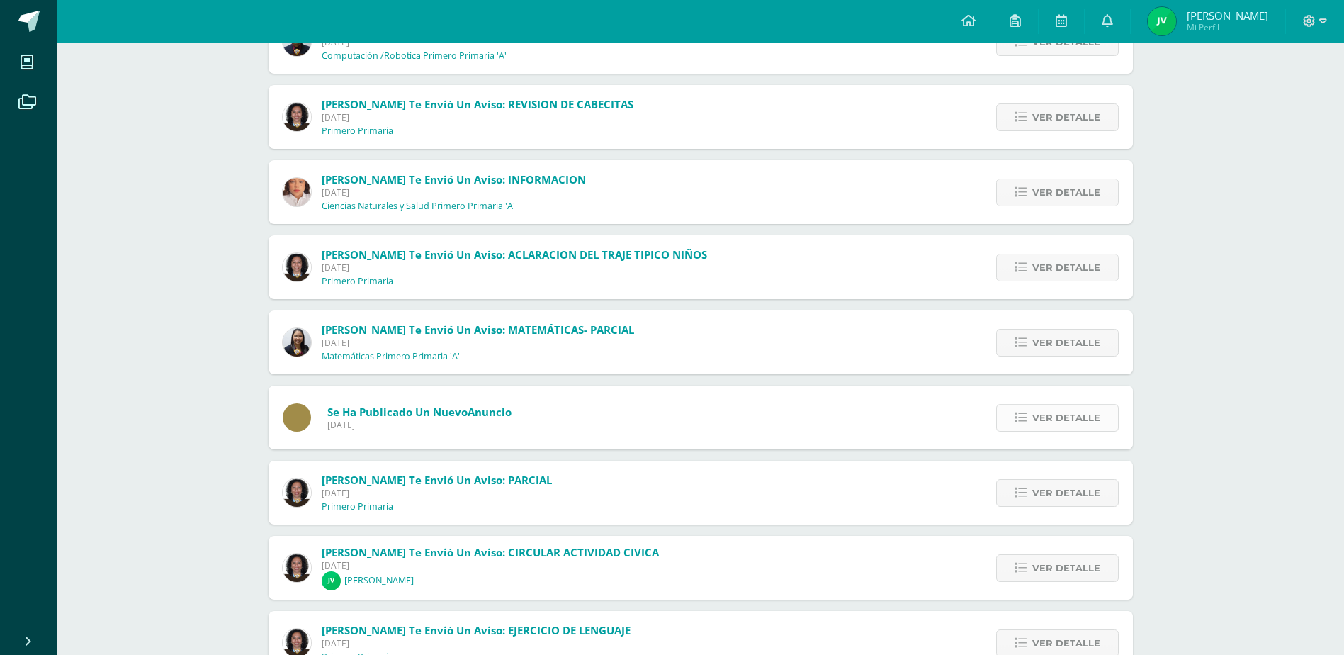
click at [1066, 416] on span "Ver detalle" at bounding box center [1066, 418] width 68 height 26
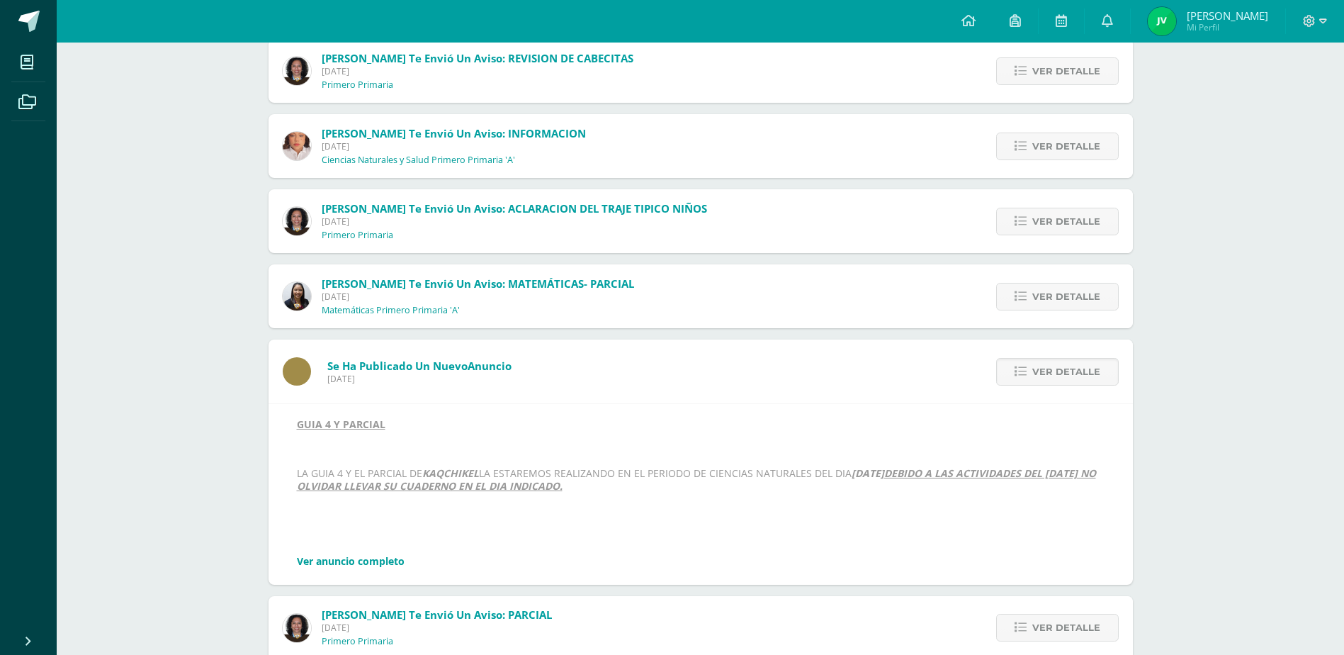
scroll to position [354, 0]
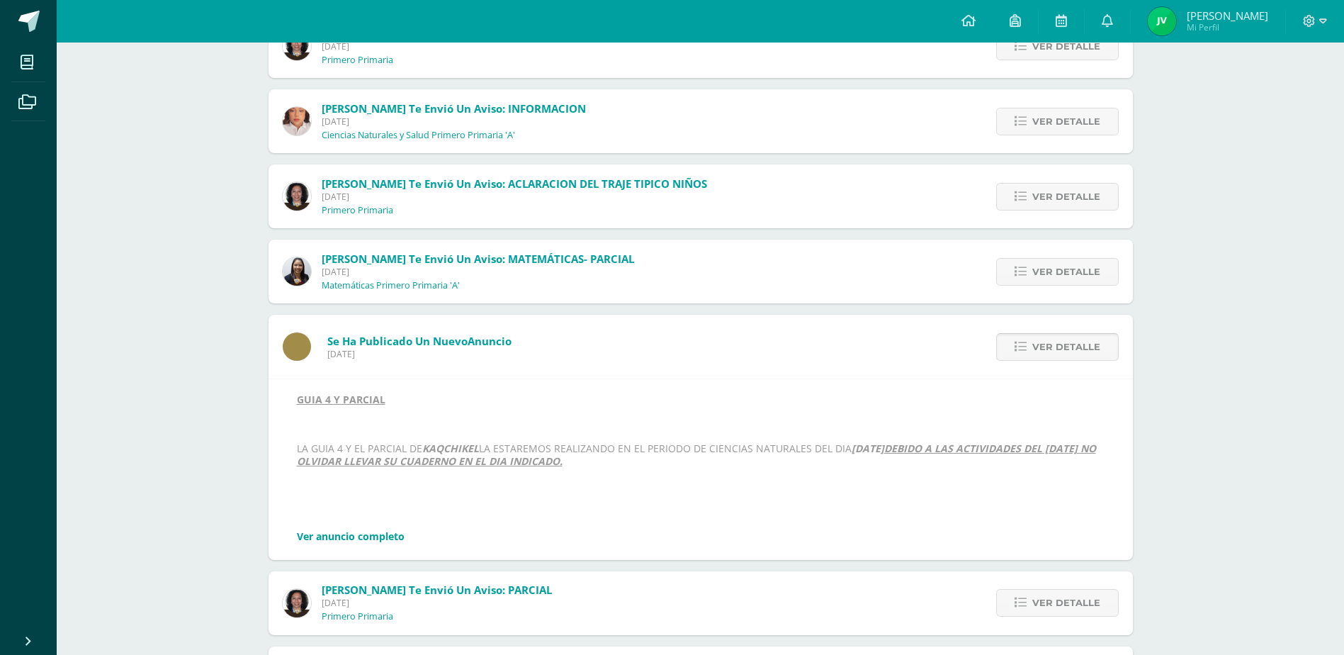
click at [1039, 346] on span "Ver detalle" at bounding box center [1066, 347] width 68 height 26
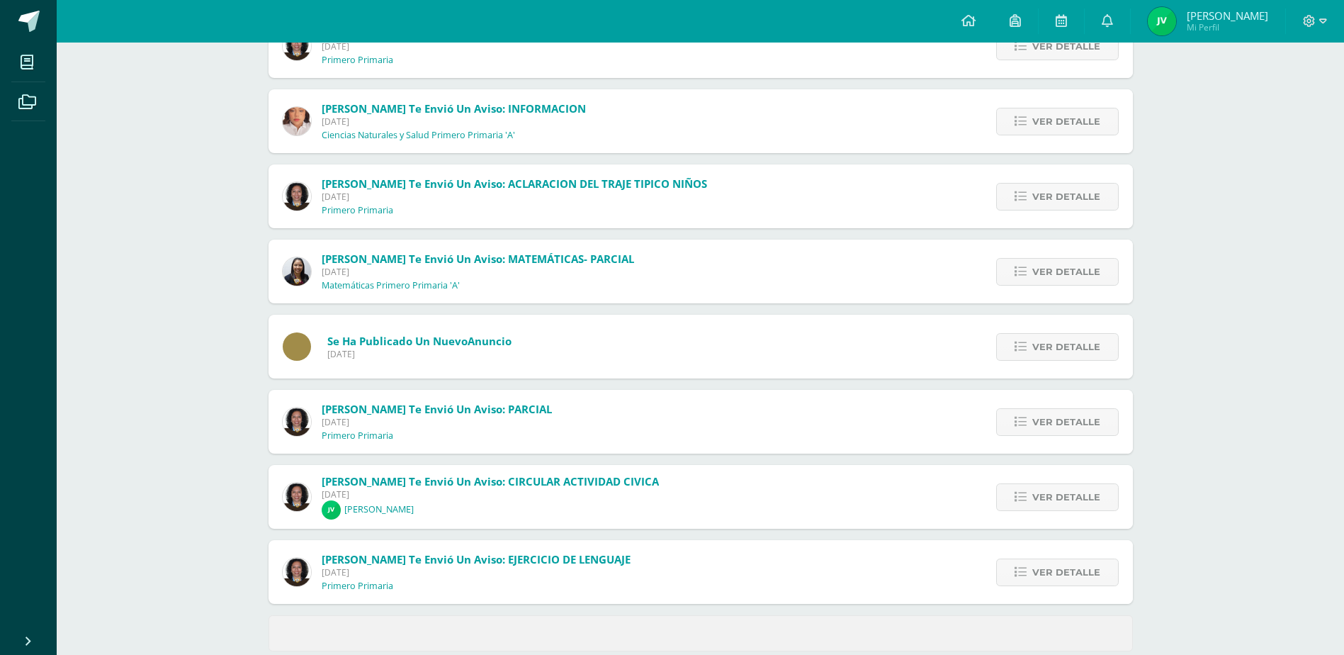
scroll to position [379, 0]
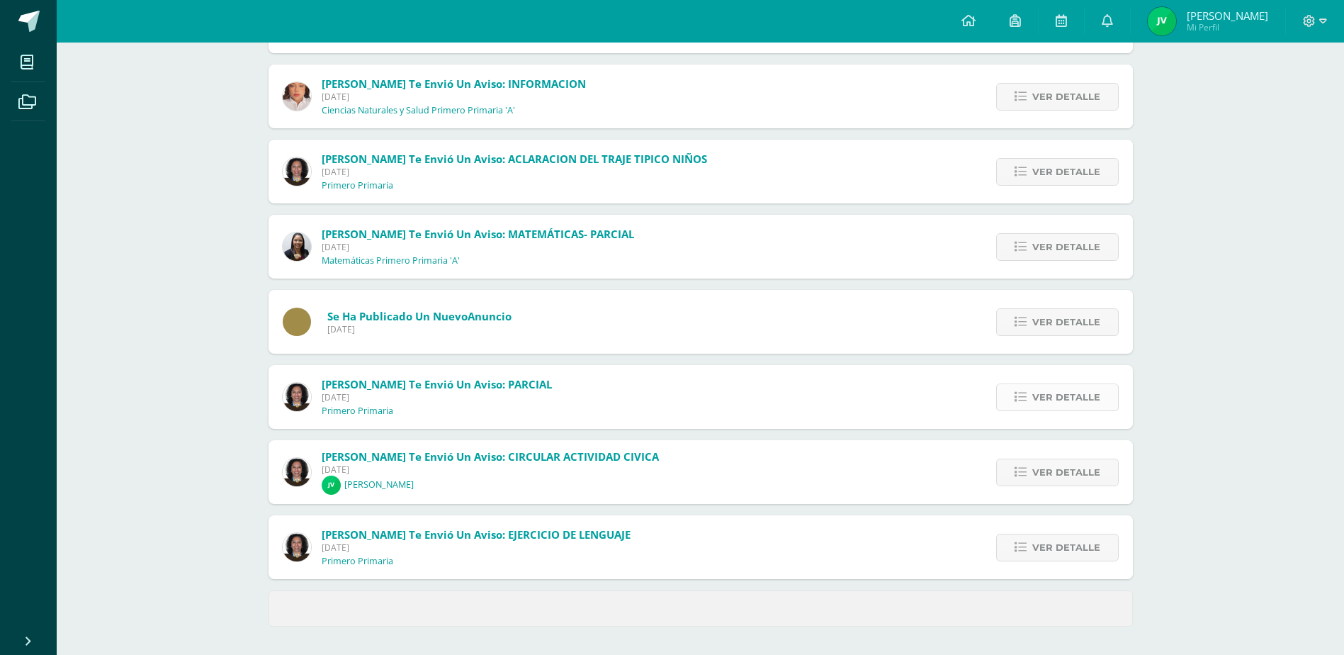
click at [1056, 393] on span "Ver detalle" at bounding box center [1066, 397] width 68 height 26
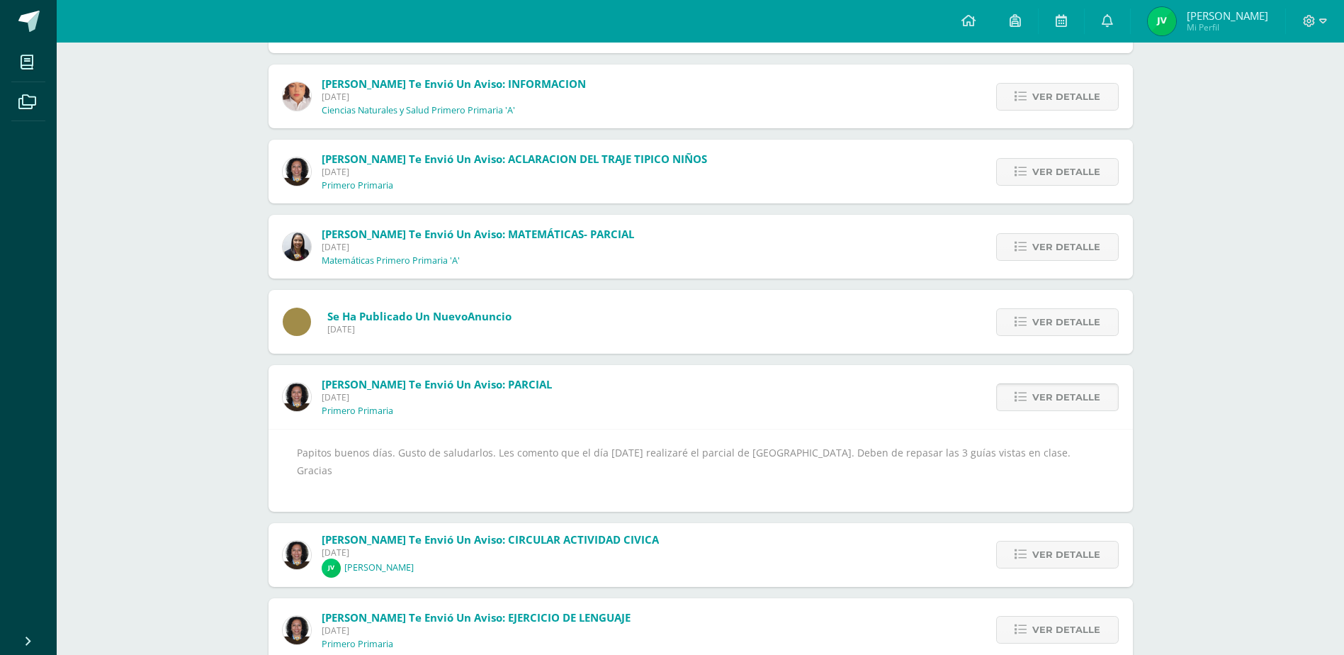
click at [1090, 389] on span "Ver detalle" at bounding box center [1066, 397] width 68 height 26
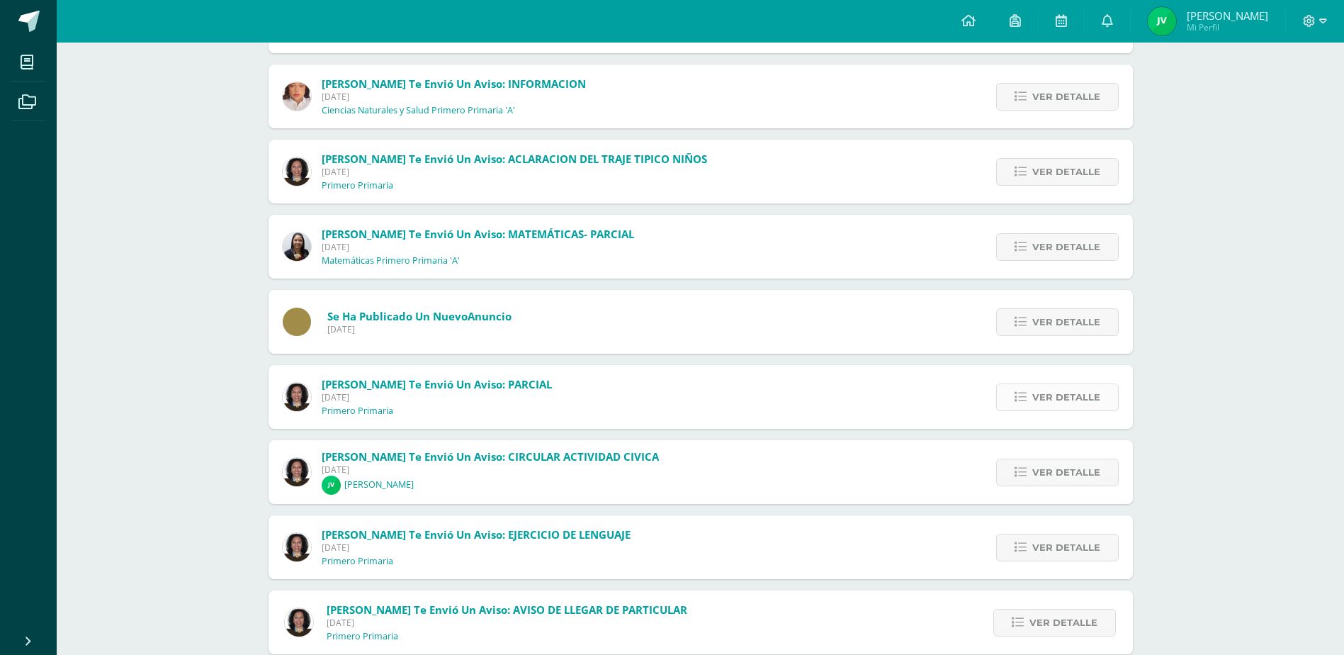
scroll to position [521, 0]
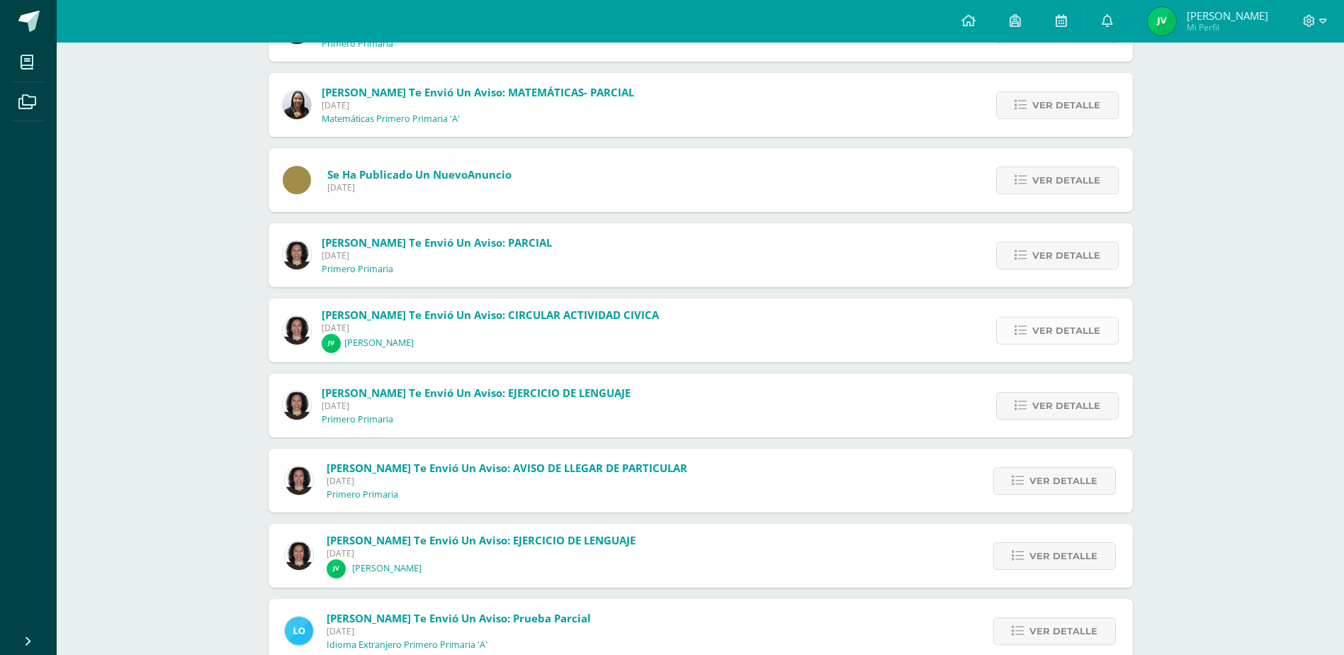
click at [1058, 333] on span "Ver detalle" at bounding box center [1066, 330] width 68 height 26
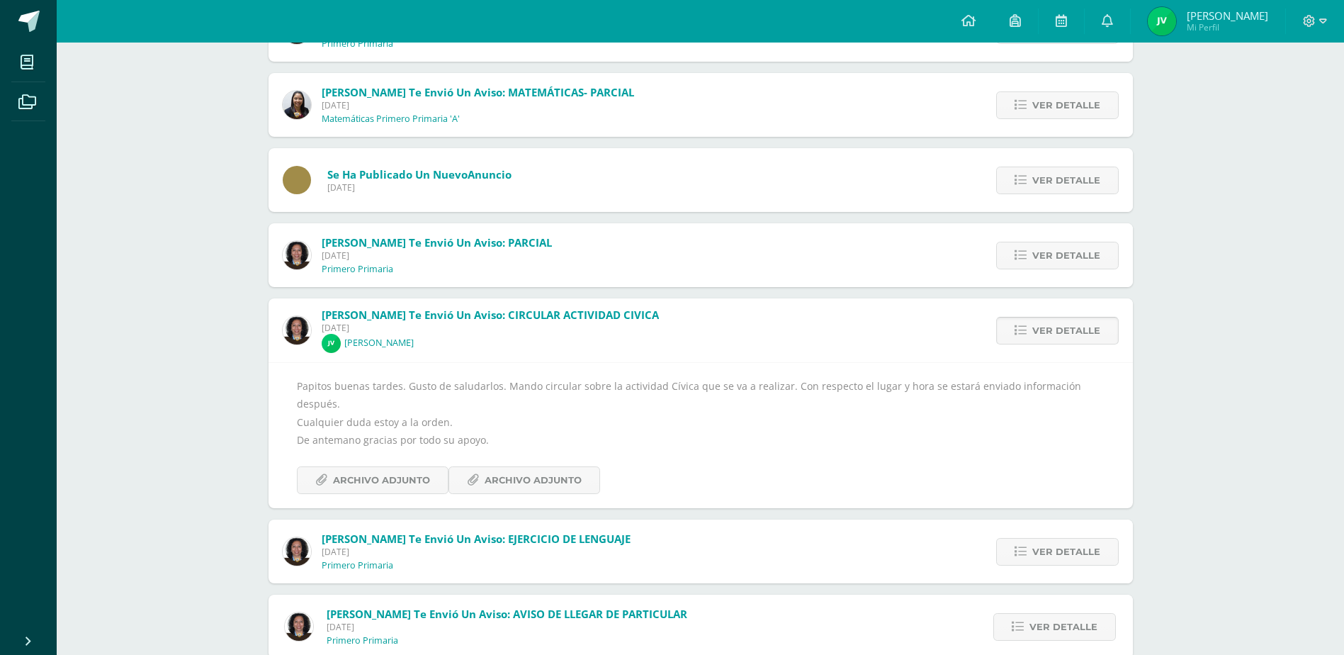
click at [1058, 333] on span "Ver detalle" at bounding box center [1066, 330] width 68 height 26
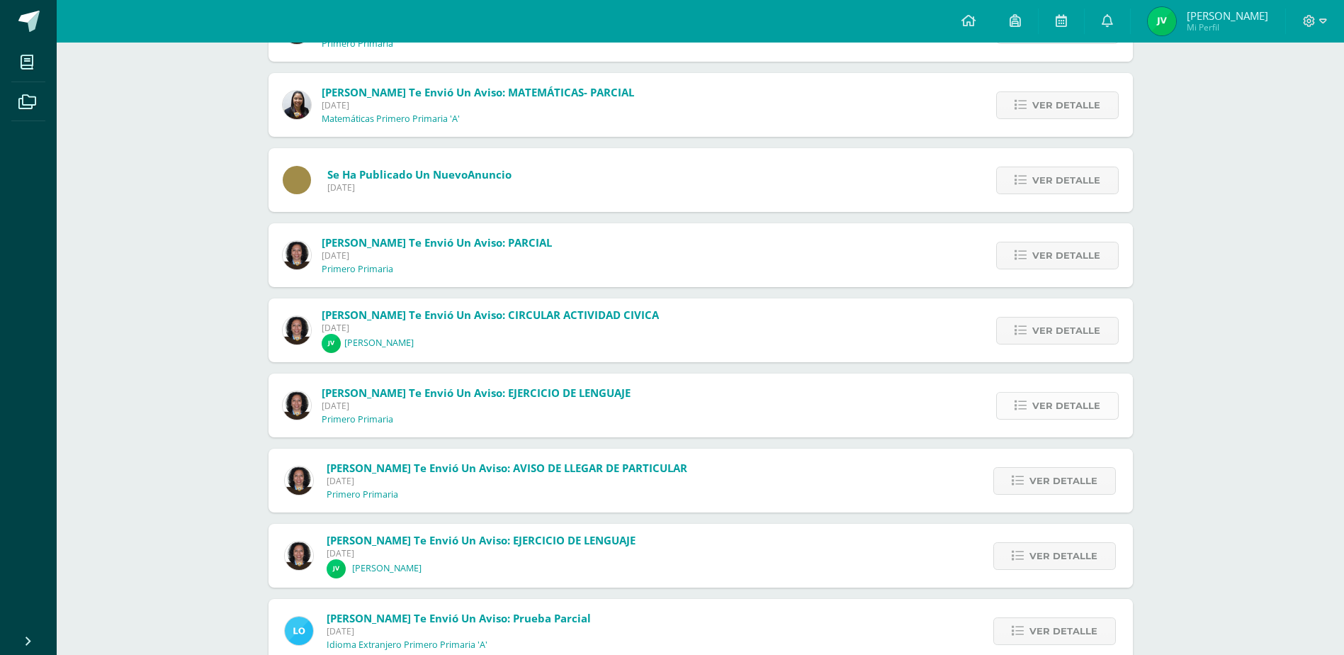
click at [1056, 401] on span "Ver detalle" at bounding box center [1066, 406] width 68 height 26
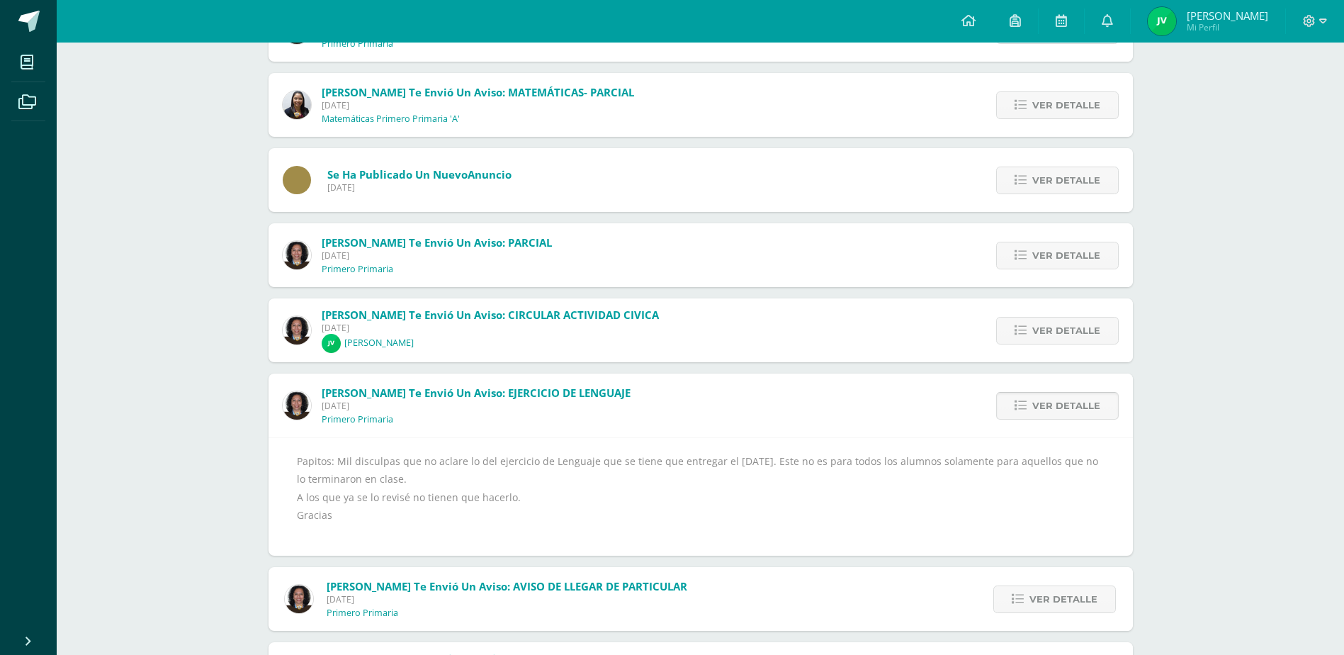
click at [1056, 401] on span "Ver detalle" at bounding box center [1066, 406] width 68 height 26
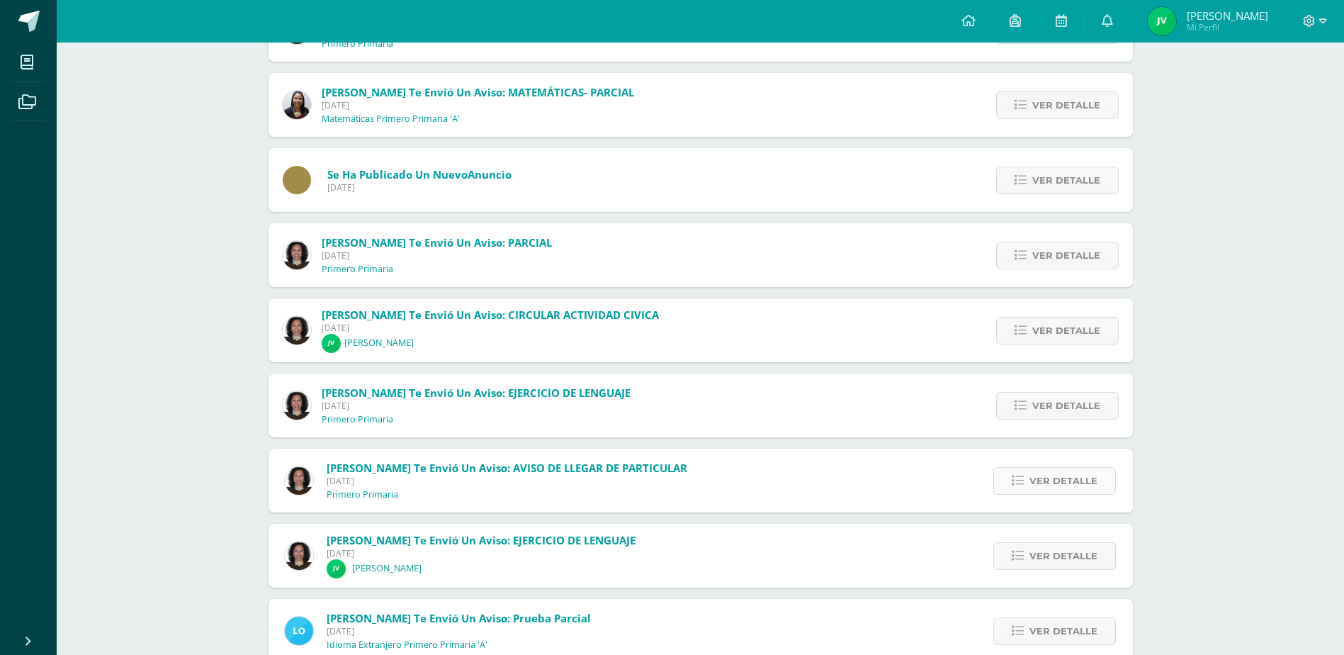
click at [1049, 478] on span "Ver detalle" at bounding box center [1063, 481] width 68 height 26
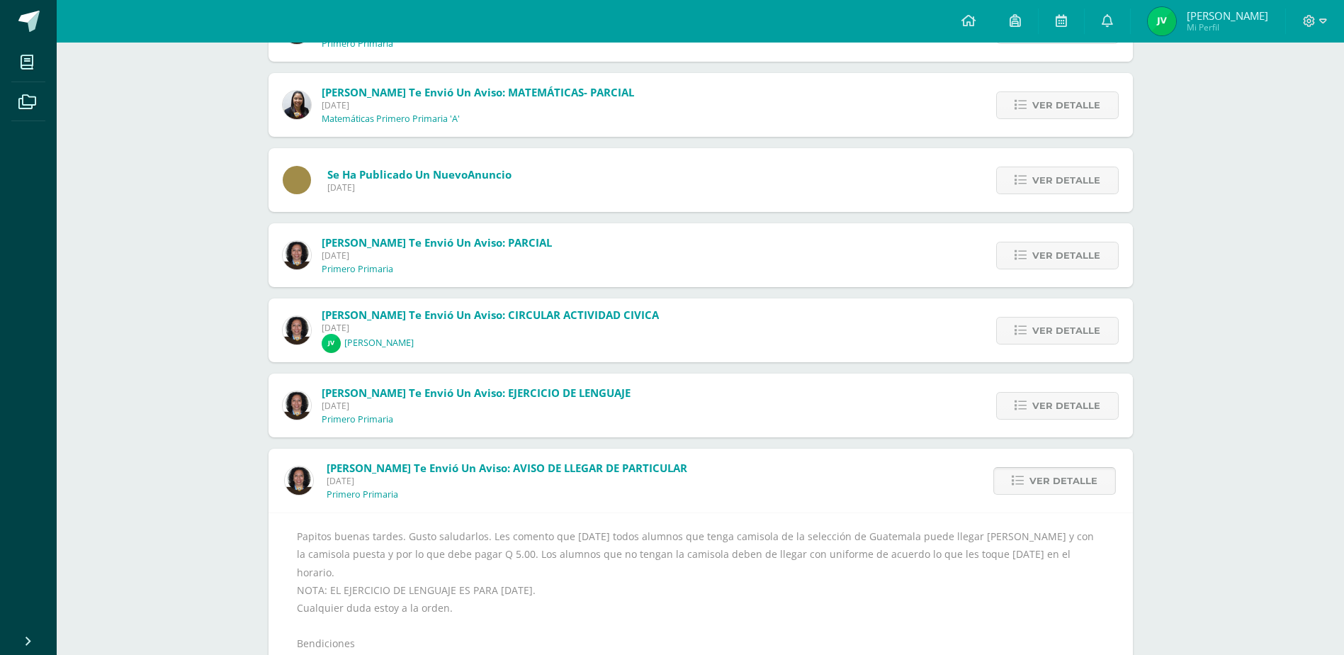
scroll to position [662, 0]
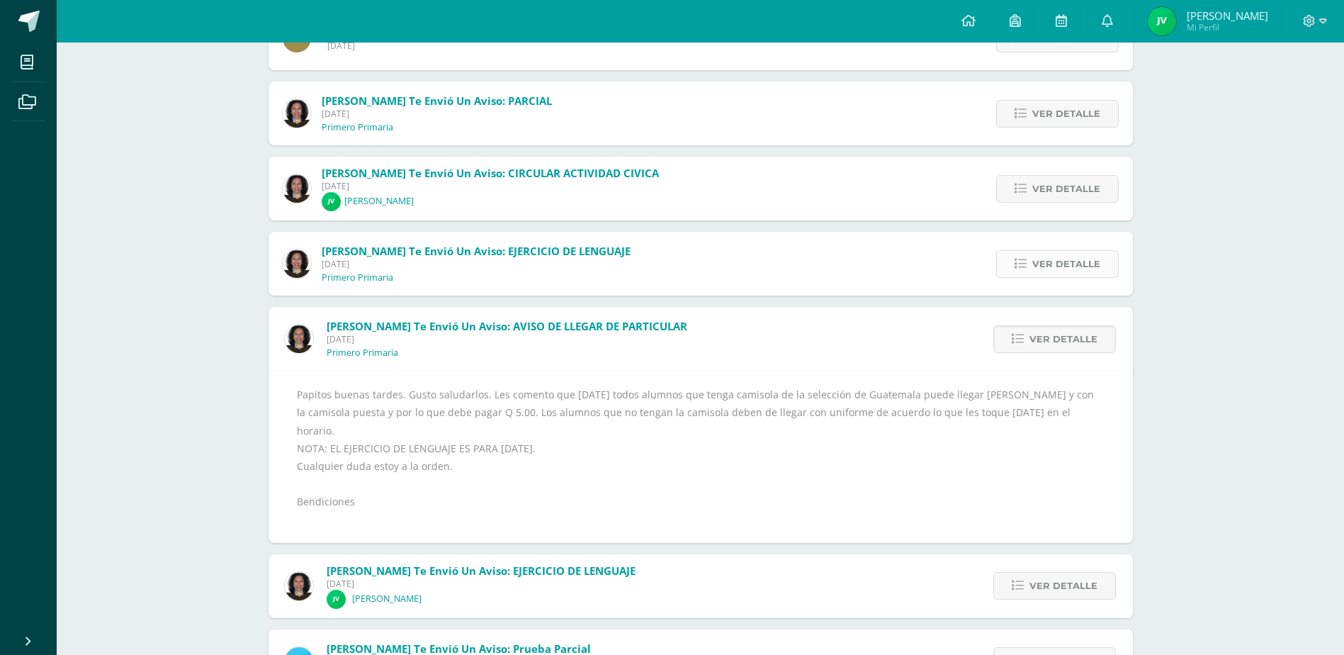
click at [1032, 269] on link "Ver detalle" at bounding box center [1057, 264] width 123 height 28
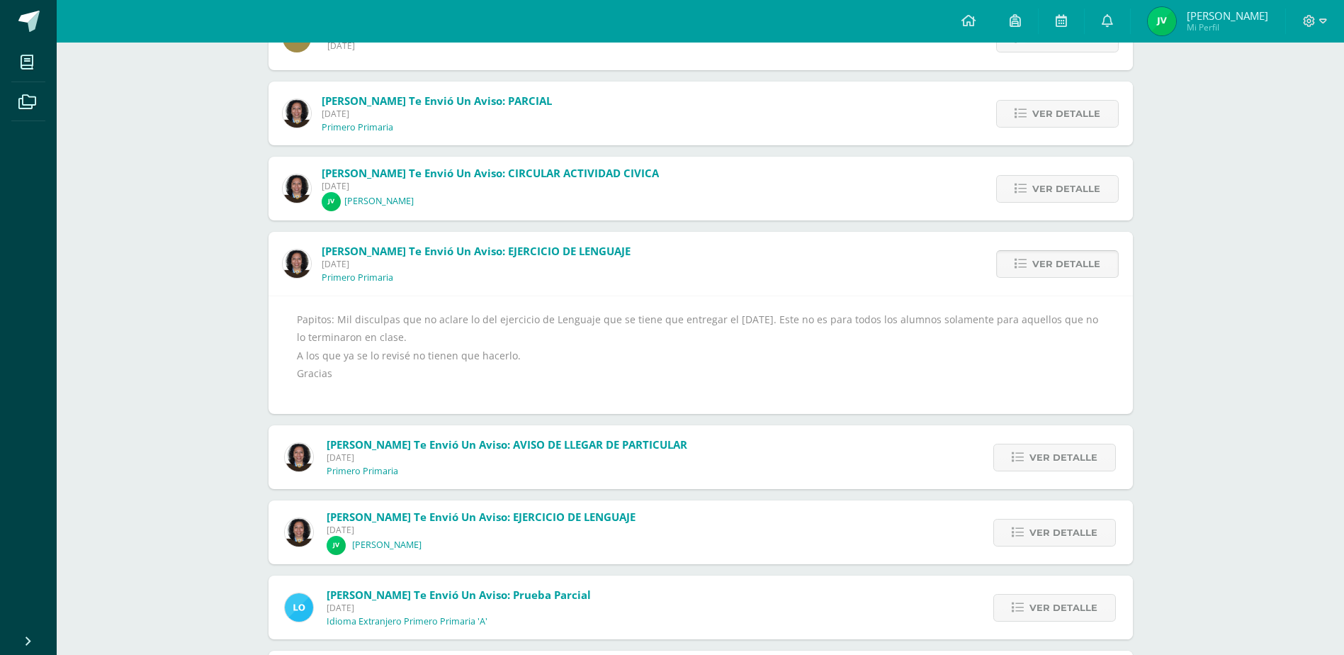
click at [1032, 269] on link "Ver detalle" at bounding box center [1057, 264] width 123 height 28
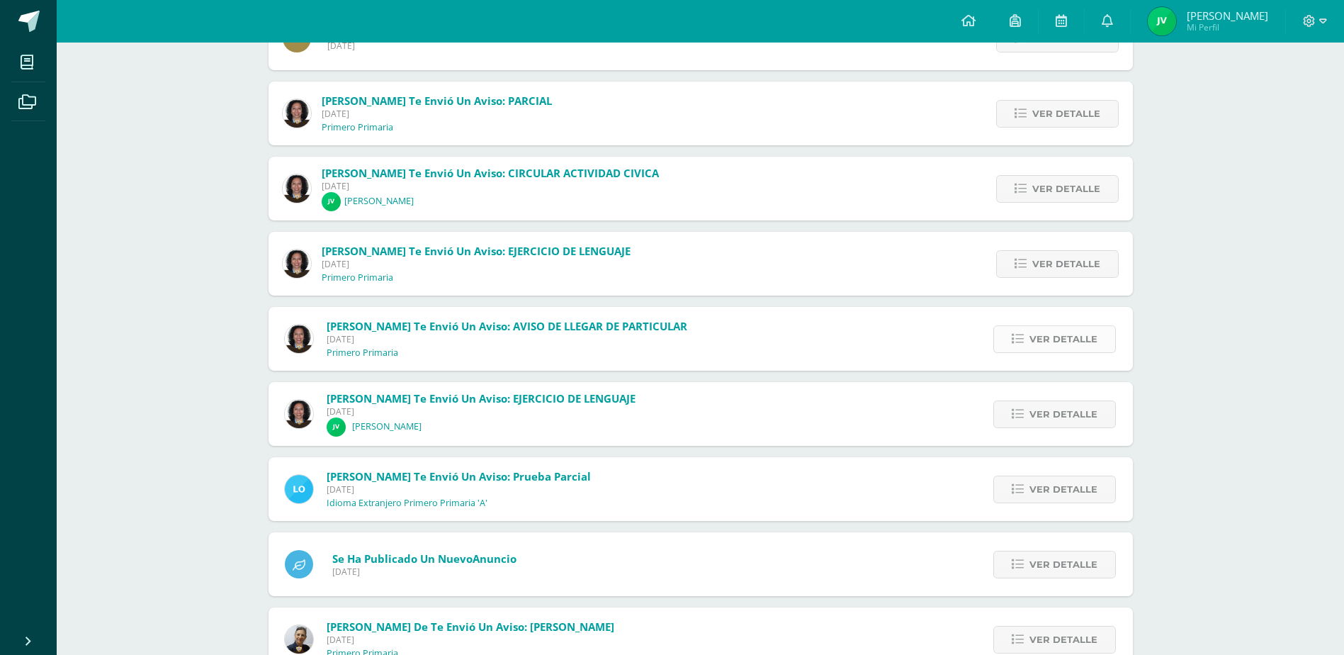
click at [1036, 337] on span "Ver detalle" at bounding box center [1063, 339] width 68 height 26
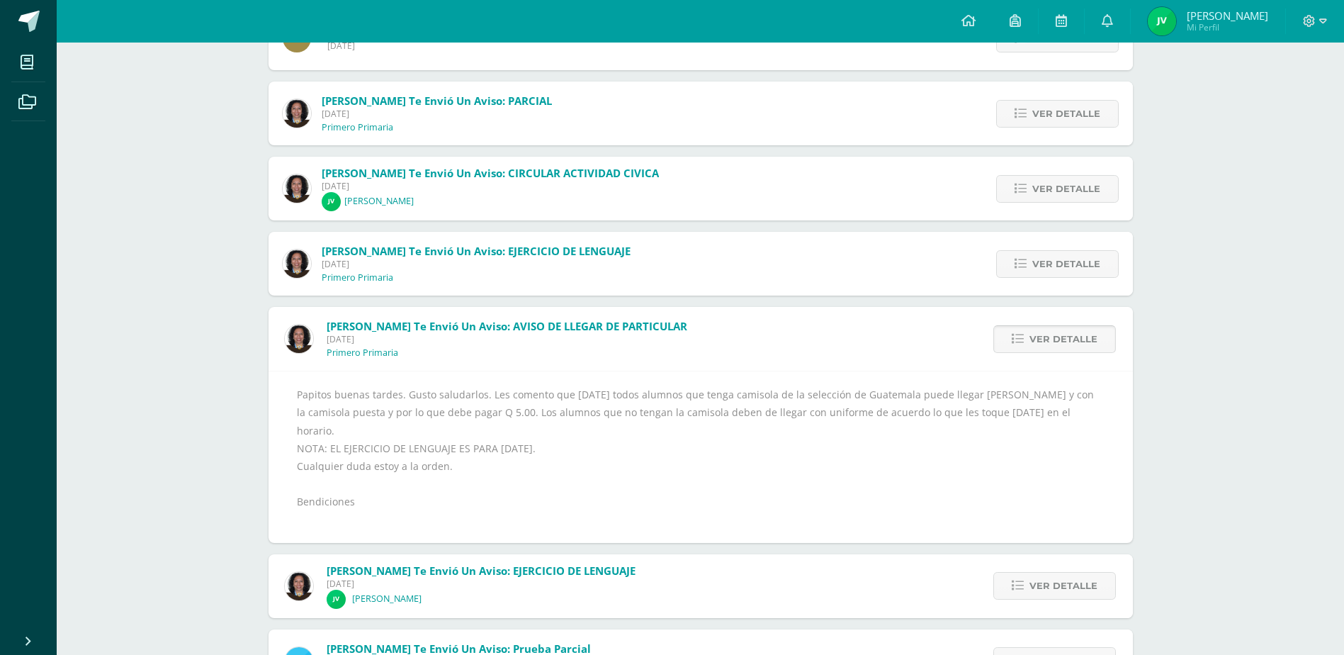
click at [1036, 337] on span "Ver detalle" at bounding box center [1063, 339] width 68 height 26
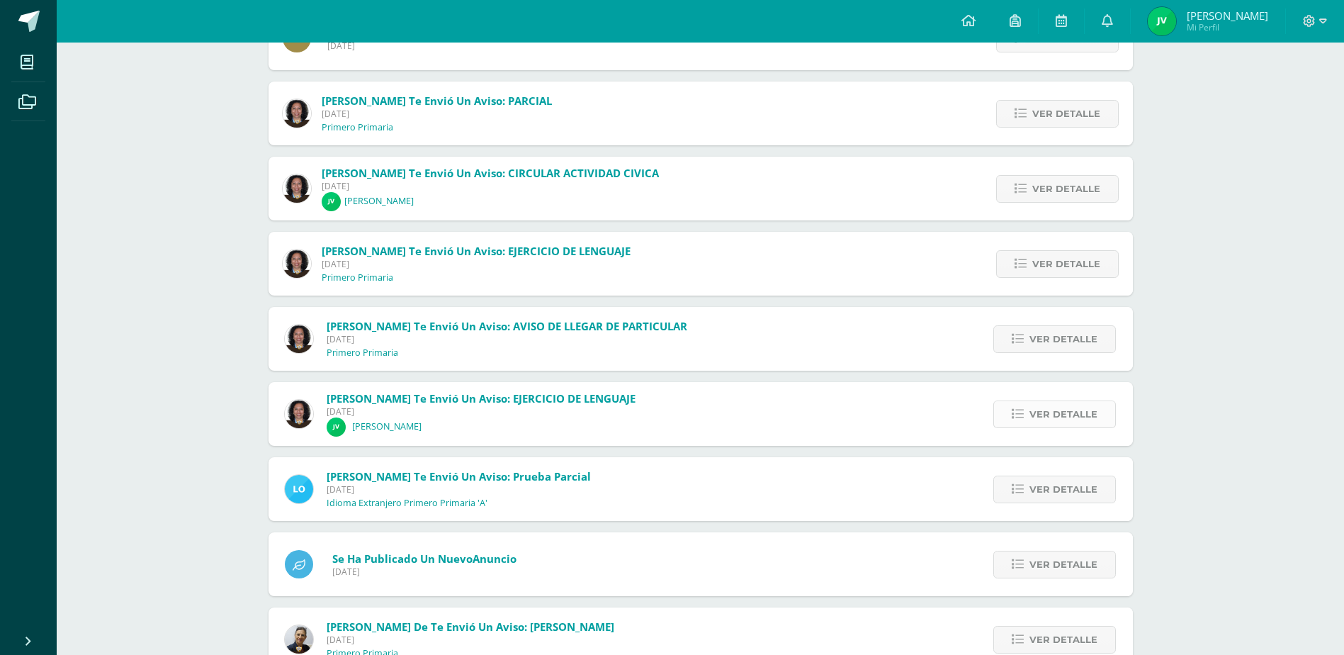
click at [1039, 417] on span "Ver detalle" at bounding box center [1063, 414] width 68 height 26
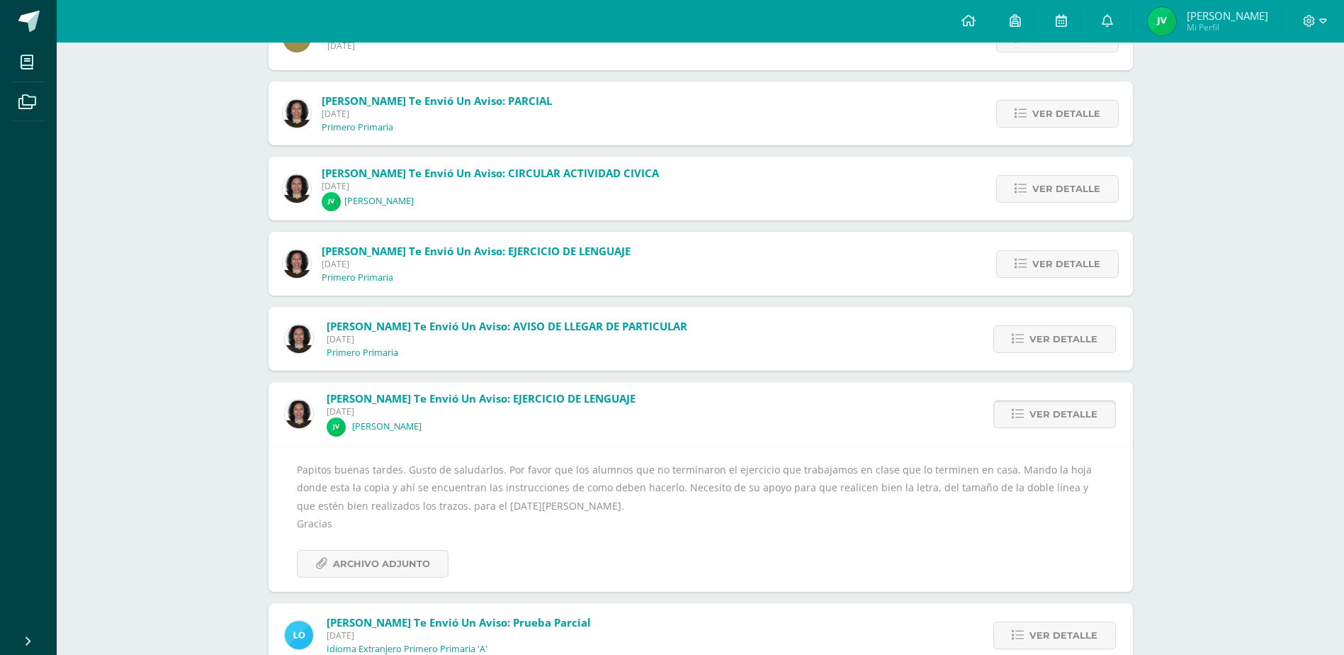
click at [1039, 414] on span "Ver detalle" at bounding box center [1063, 414] width 68 height 26
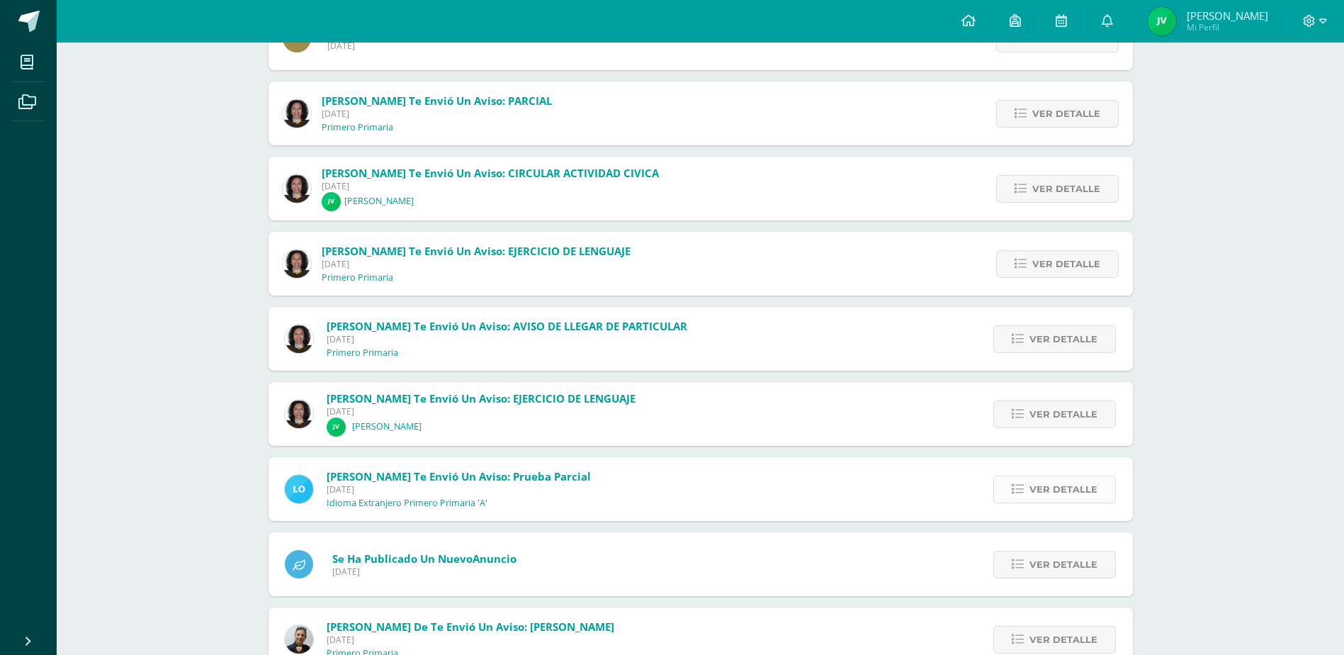
click at [1044, 484] on span "Ver detalle" at bounding box center [1063, 489] width 68 height 26
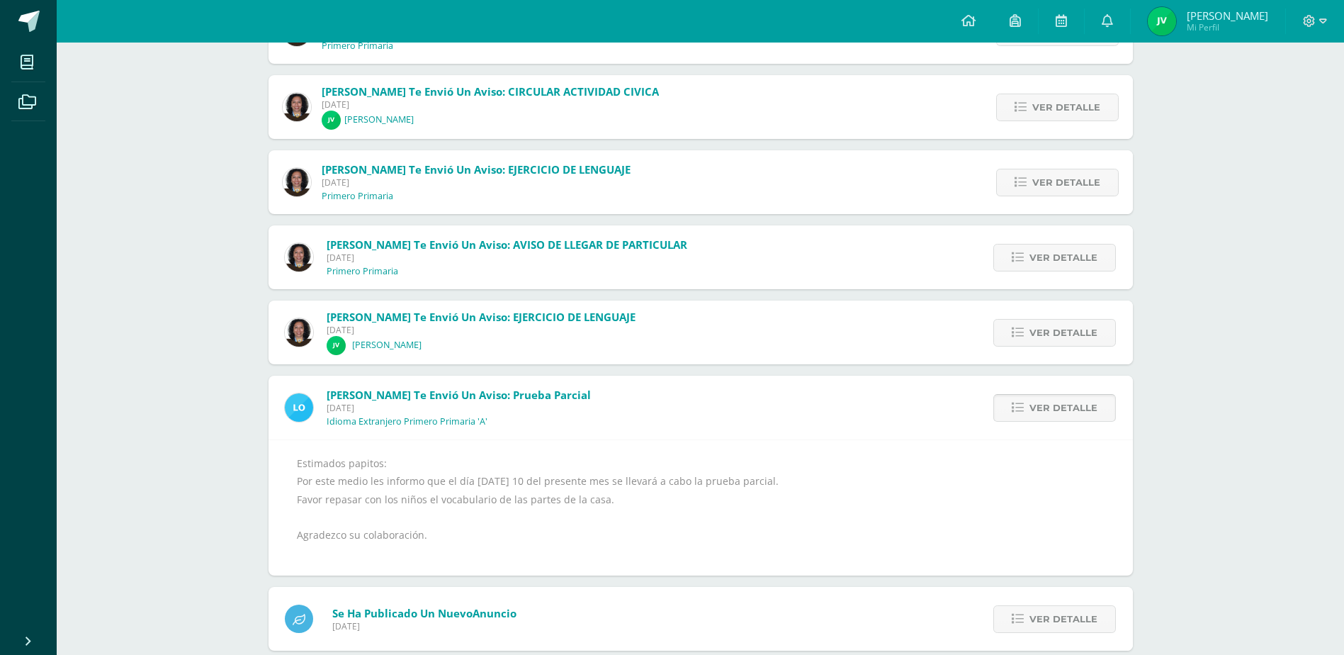
scroll to position [804, 0]
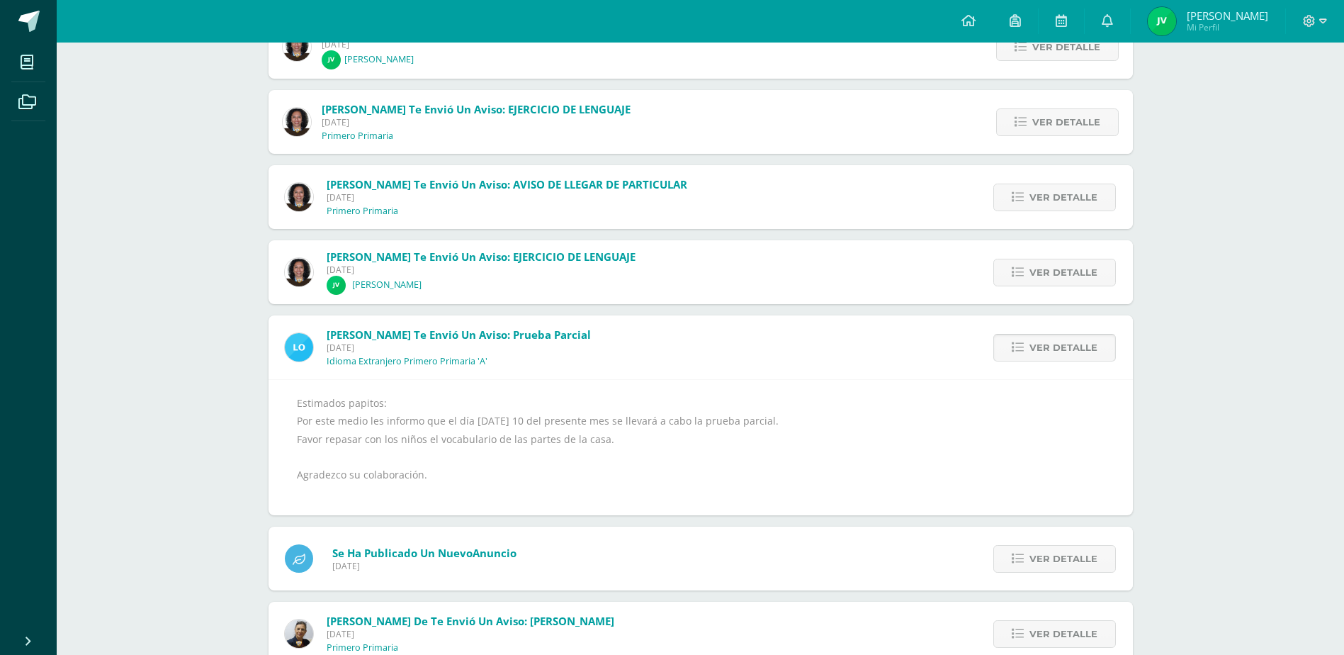
click at [1053, 349] on span "Ver detalle" at bounding box center [1063, 347] width 68 height 26
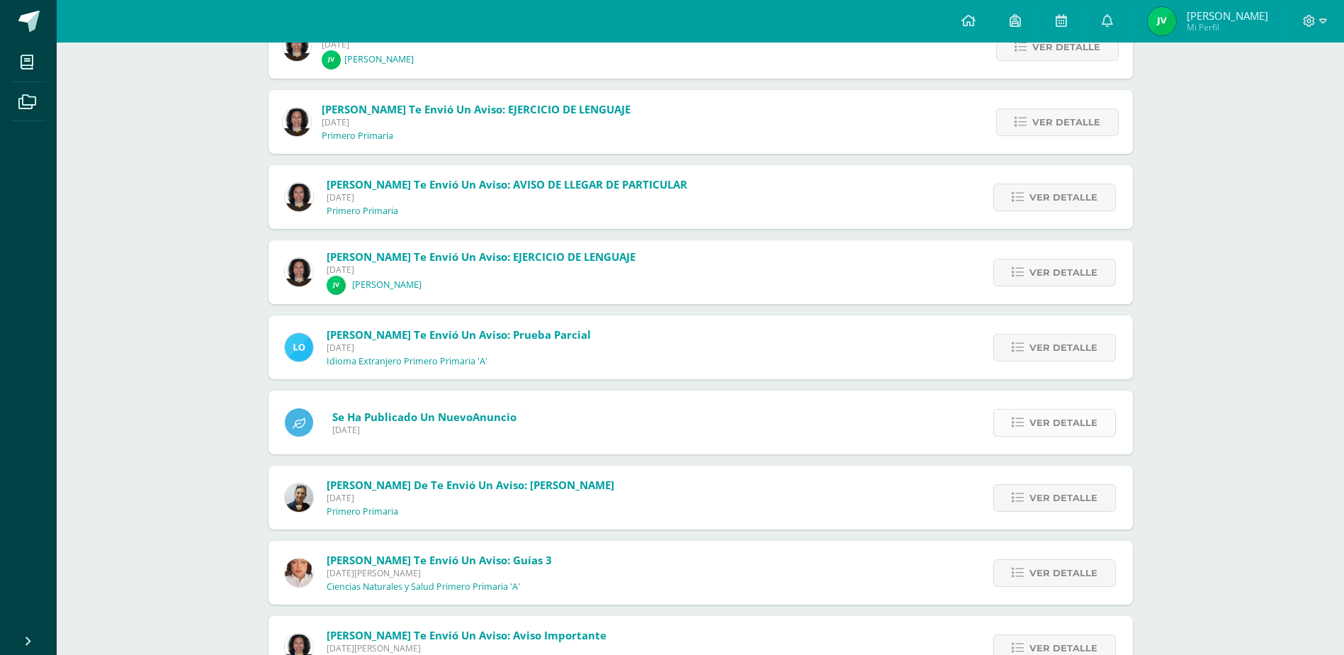
click at [1050, 419] on span "Ver detalle" at bounding box center [1063, 423] width 68 height 26
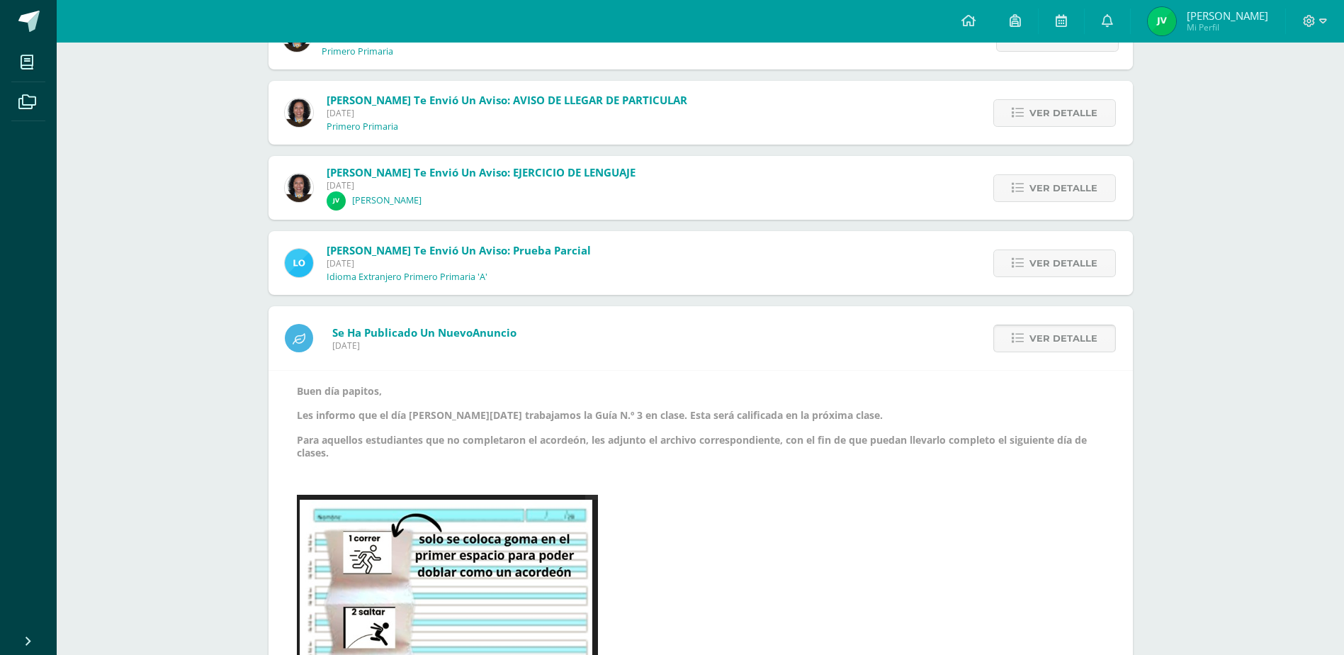
scroll to position [875, 0]
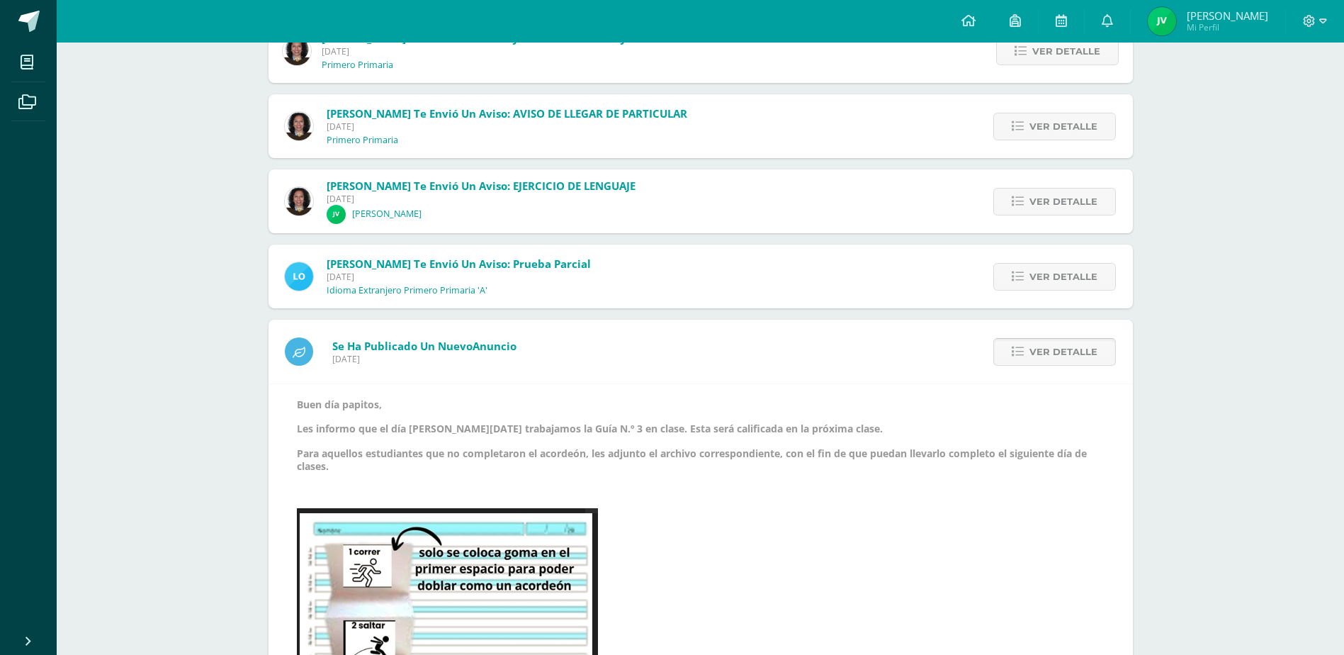
click at [1050, 346] on span "Ver detalle" at bounding box center [1063, 352] width 68 height 26
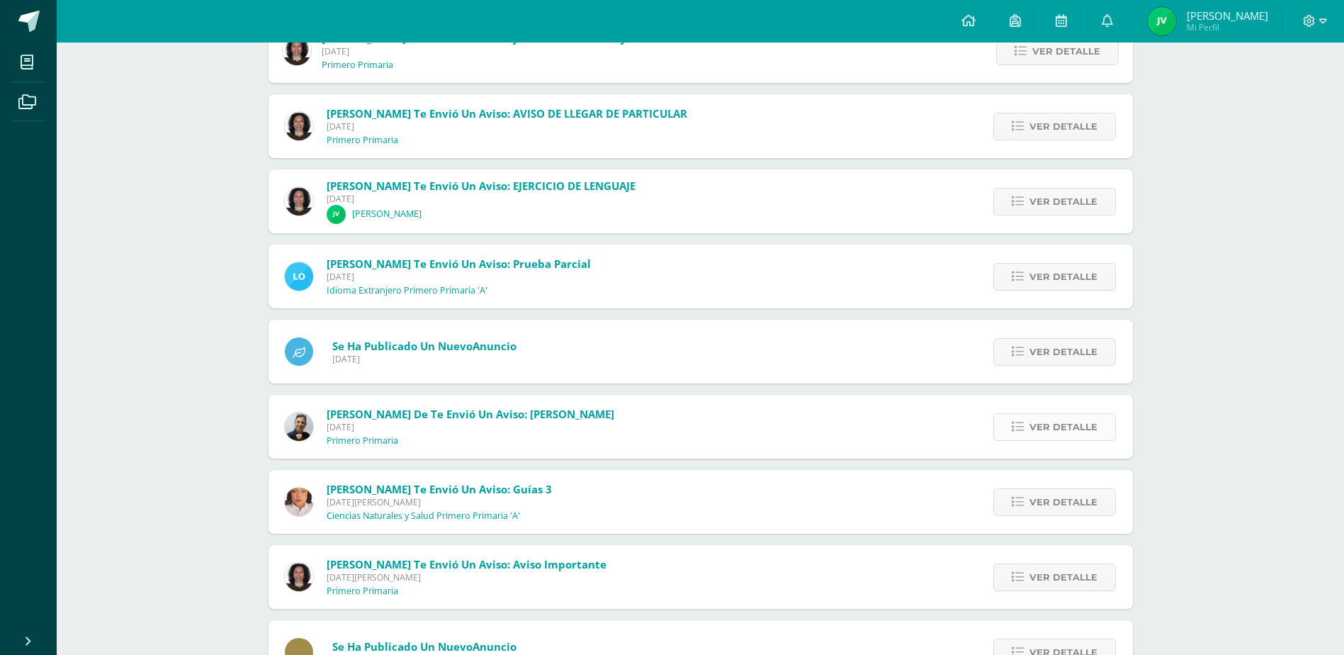
click at [1042, 430] on span "Ver detalle" at bounding box center [1063, 427] width 68 height 26
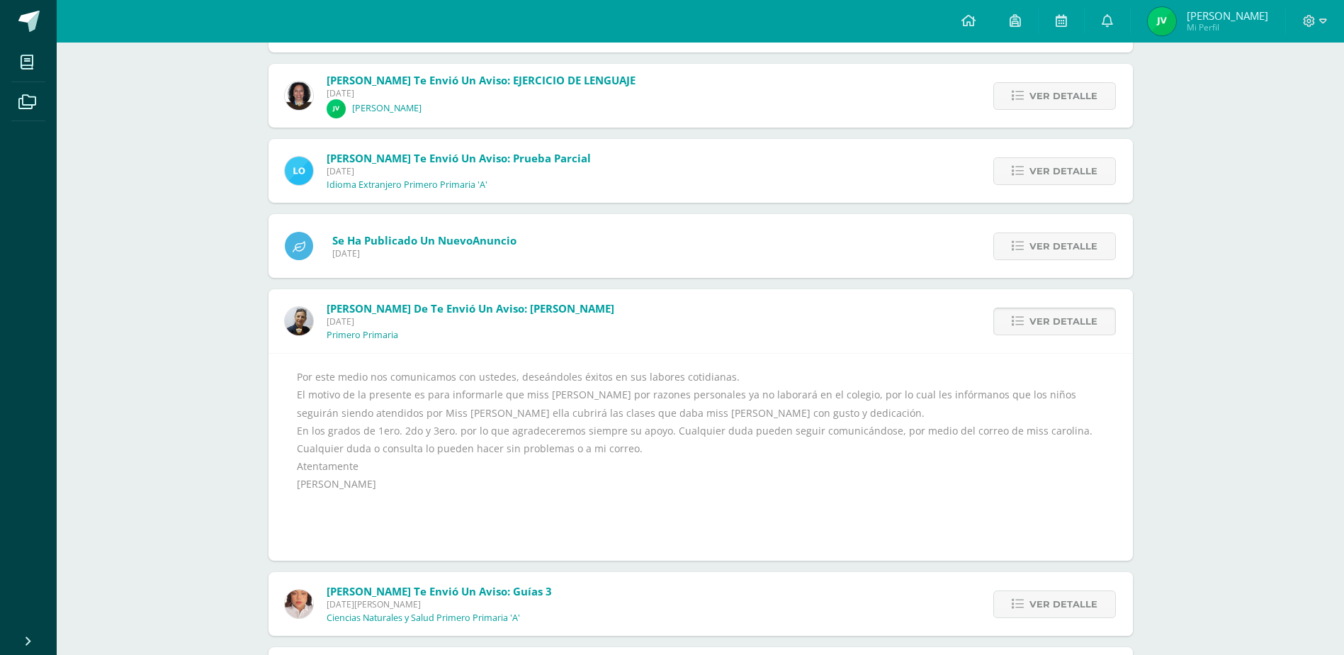
scroll to position [1017, 0]
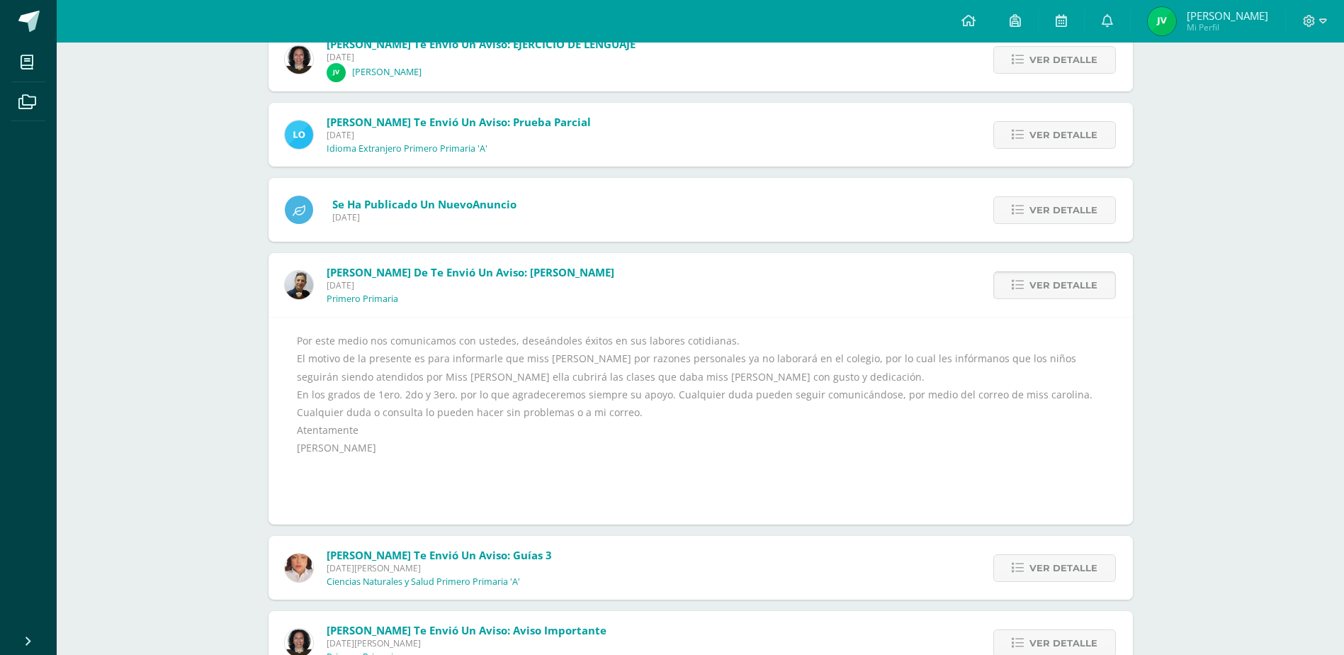
click at [1043, 289] on span "Ver detalle" at bounding box center [1063, 285] width 68 height 26
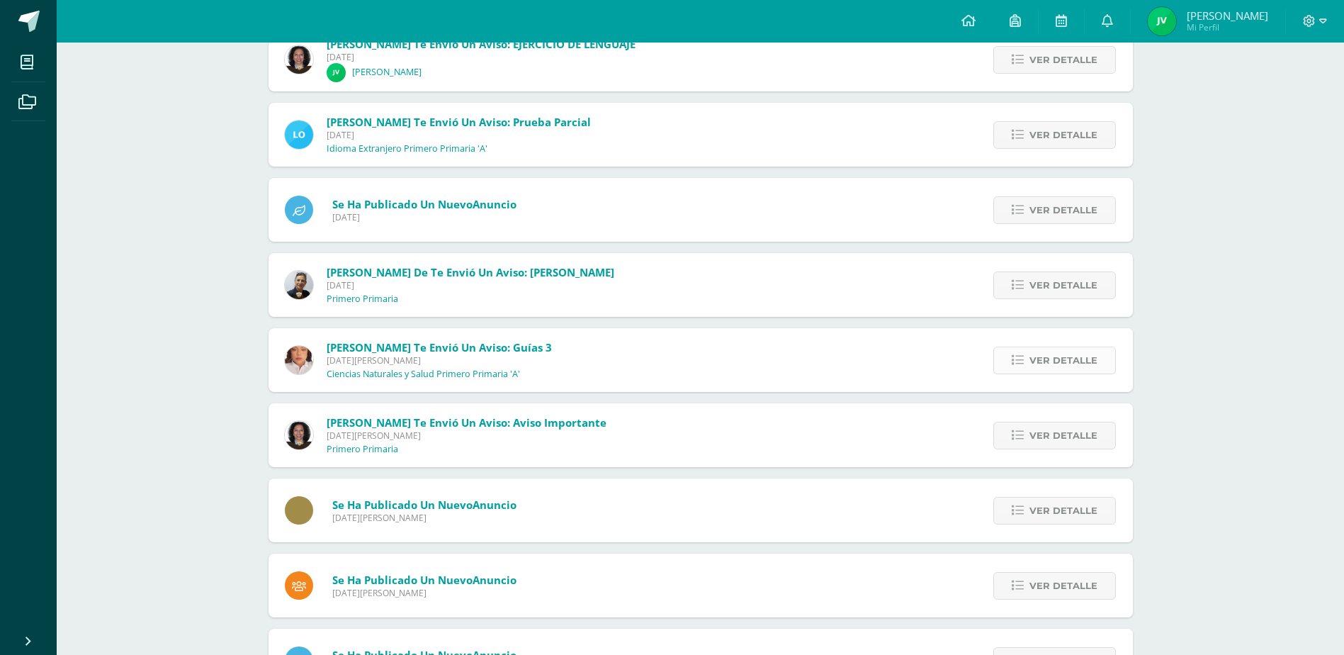
click at [1047, 353] on span "Ver detalle" at bounding box center [1063, 360] width 68 height 26
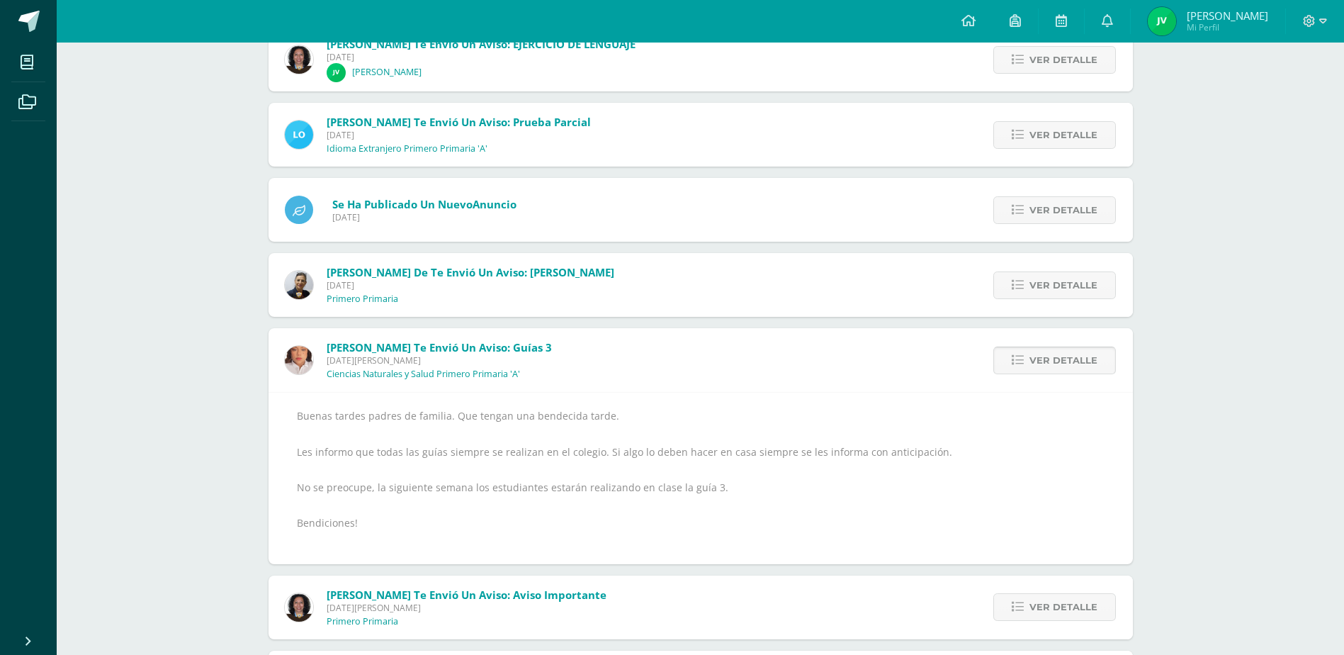
click at [1047, 353] on span "Ver detalle" at bounding box center [1063, 360] width 68 height 26
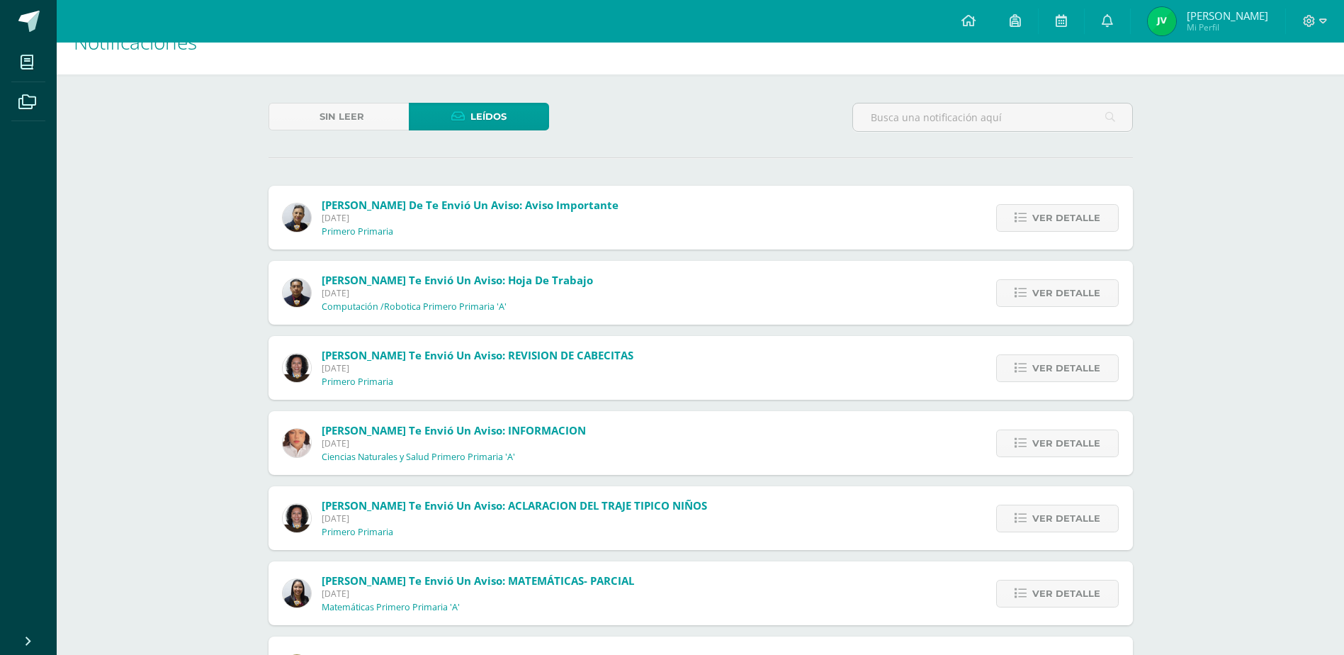
scroll to position [25, 0]
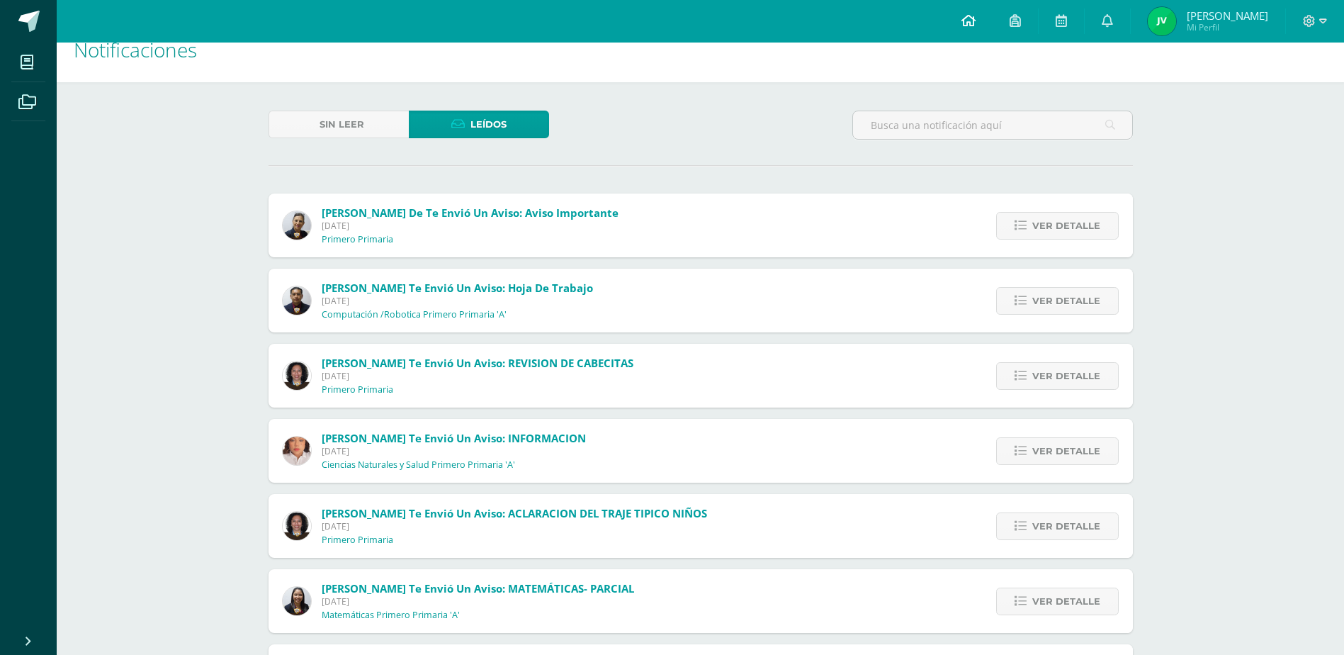
click at [976, 23] on icon at bounding box center [968, 20] width 14 height 13
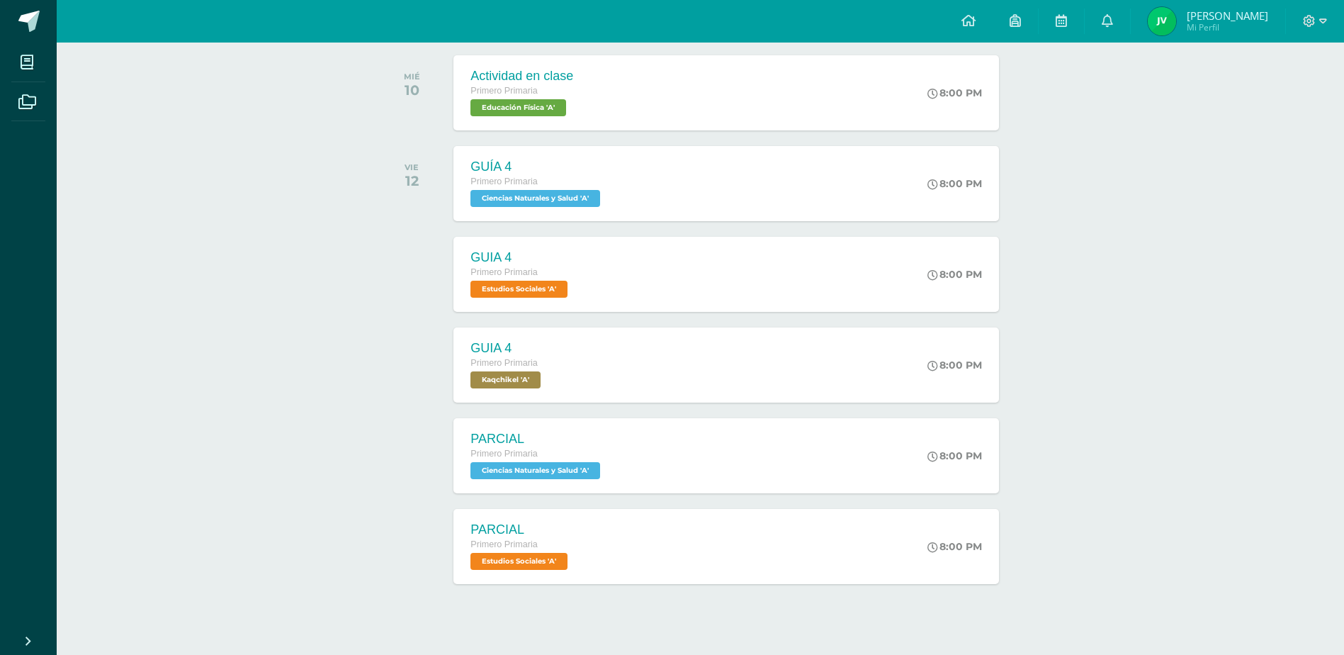
scroll to position [243, 0]
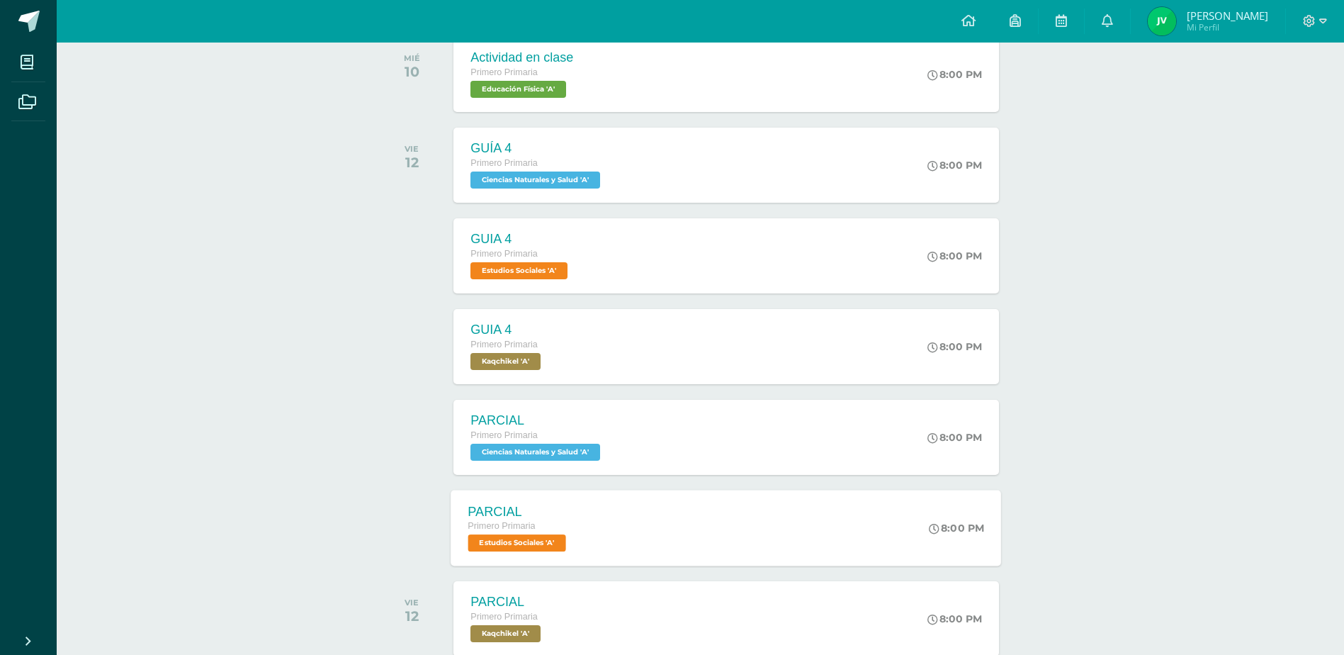
click at [699, 535] on div "PARCIAL Primero Primaria Estudios Sociales 'A' 8:00 PM PARCIAL Estudios Sociale…" at bounding box center [726, 528] width 551 height 76
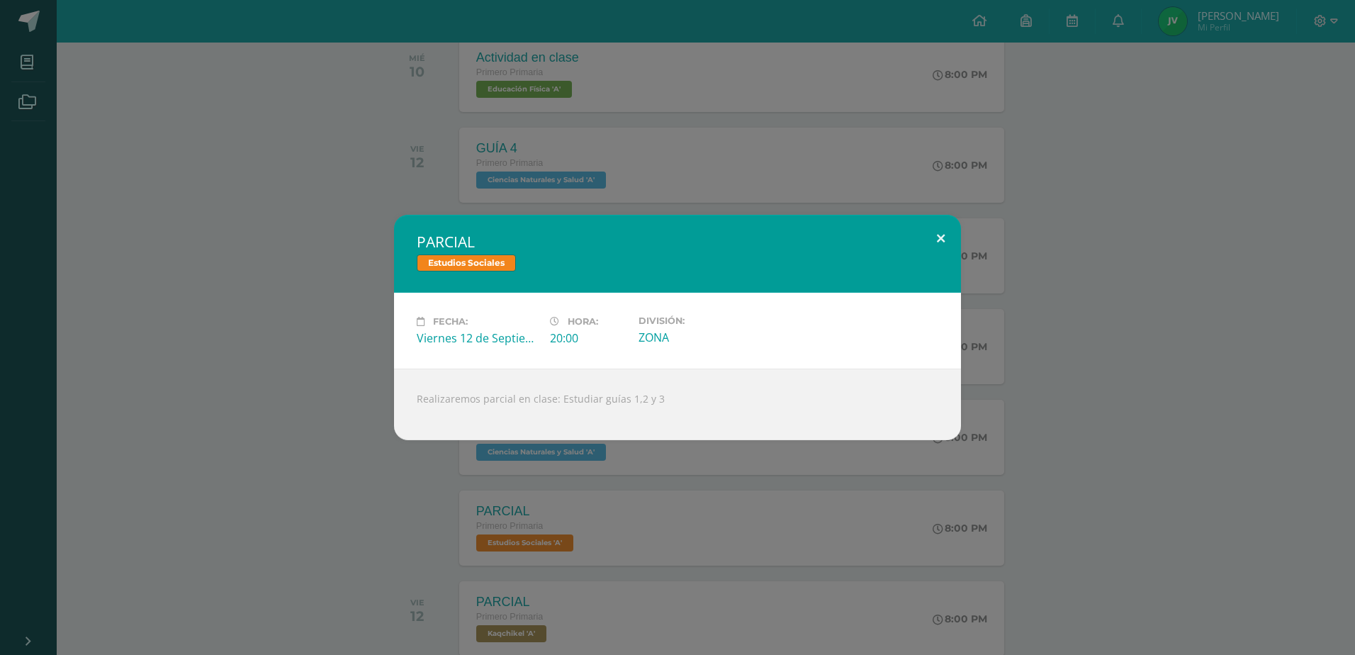
click at [937, 237] on button at bounding box center [940, 239] width 40 height 48
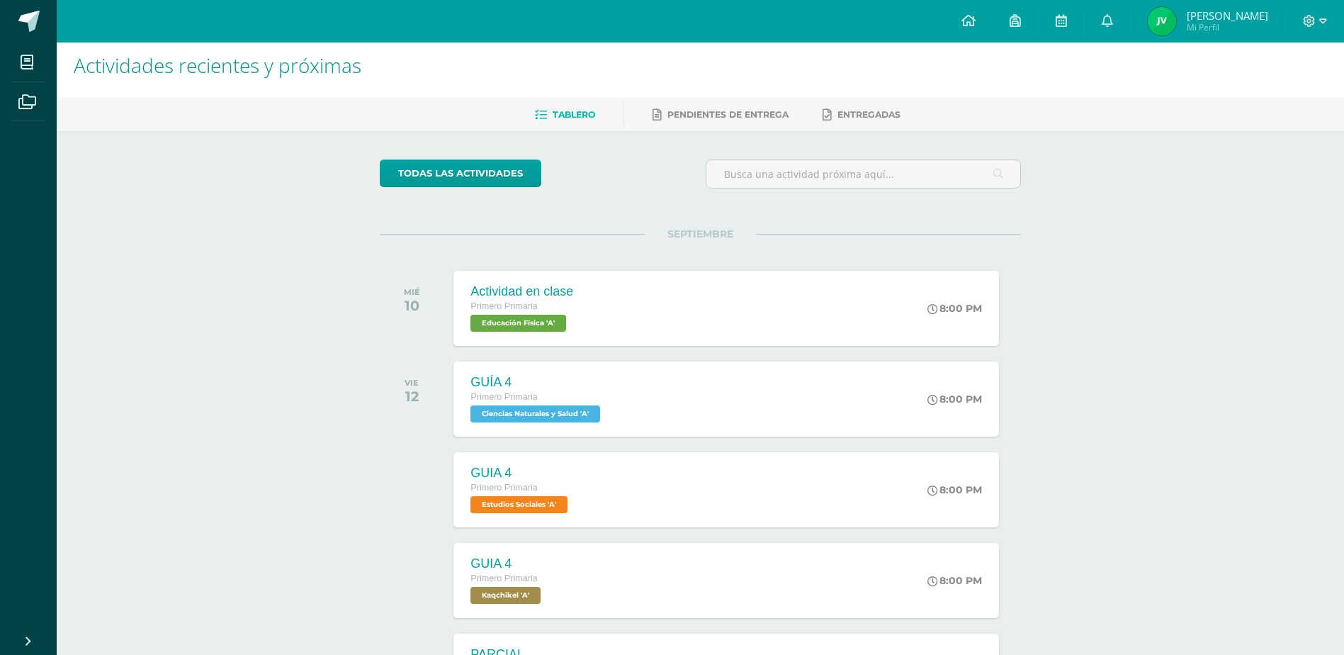
scroll to position [0, 0]
